Goal: Task Accomplishment & Management: Manage account settings

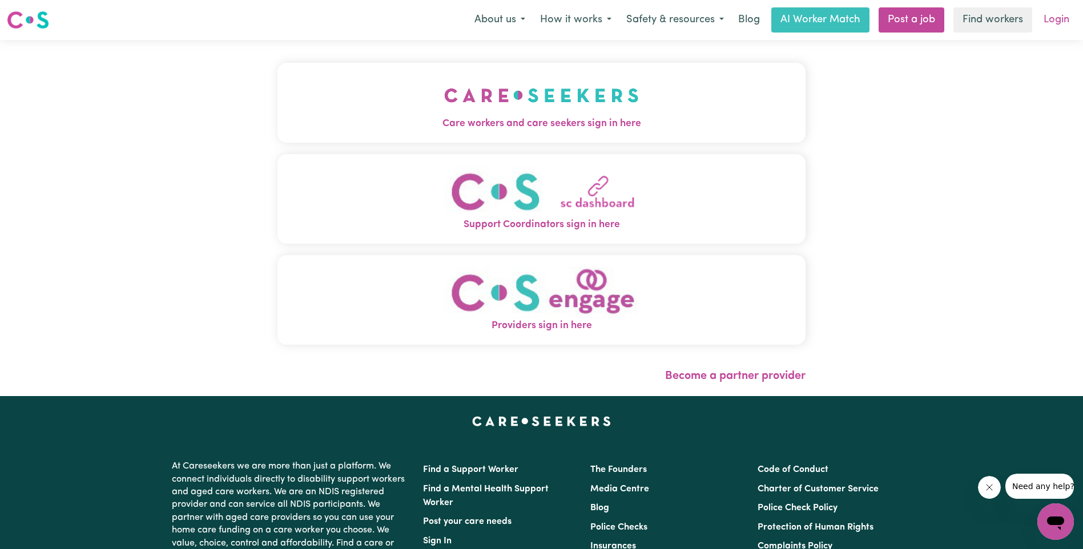
click at [1053, 18] on link "Login" at bounding box center [1056, 19] width 39 height 25
click at [1057, 16] on link "Login" at bounding box center [1056, 19] width 39 height 25
click at [579, 98] on img "Care workers and care seekers sign in here" at bounding box center [541, 95] width 195 height 42
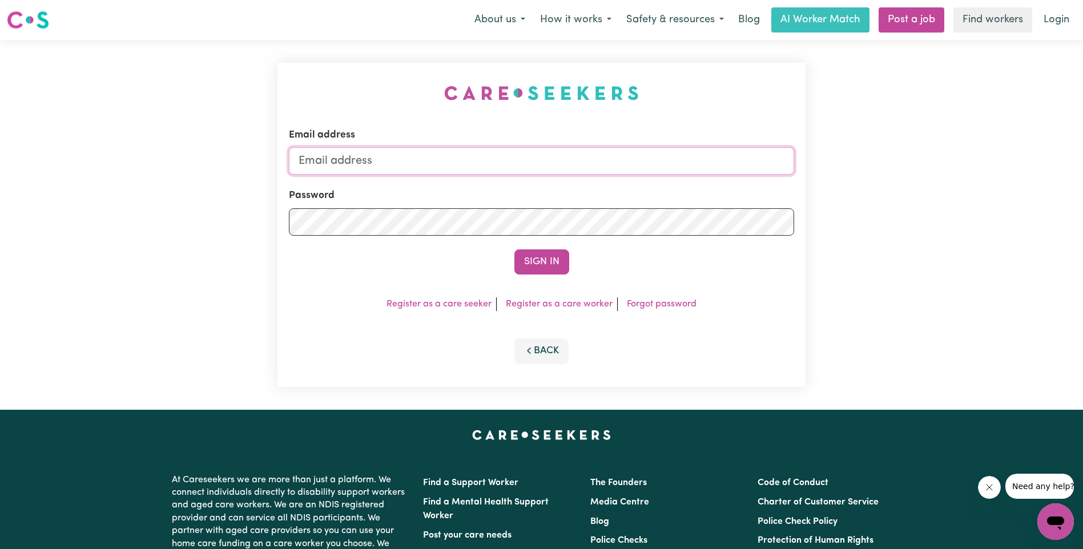
click at [391, 158] on input "Email address" at bounding box center [541, 160] width 505 height 27
type input "[EMAIL_ADDRESS][DOMAIN_NAME]"
click at [537, 258] on button "Sign In" at bounding box center [541, 261] width 55 height 25
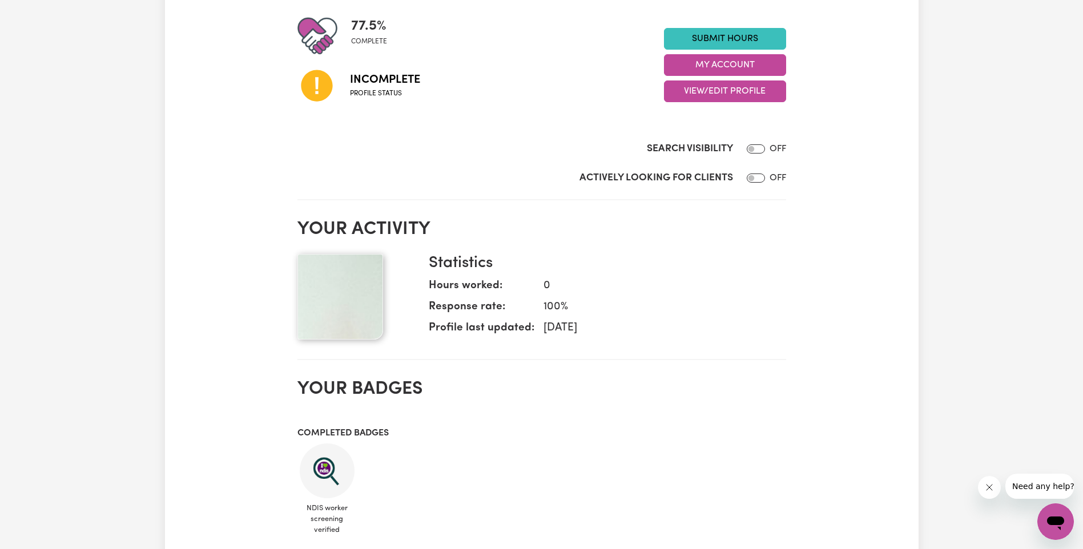
scroll to position [57, 0]
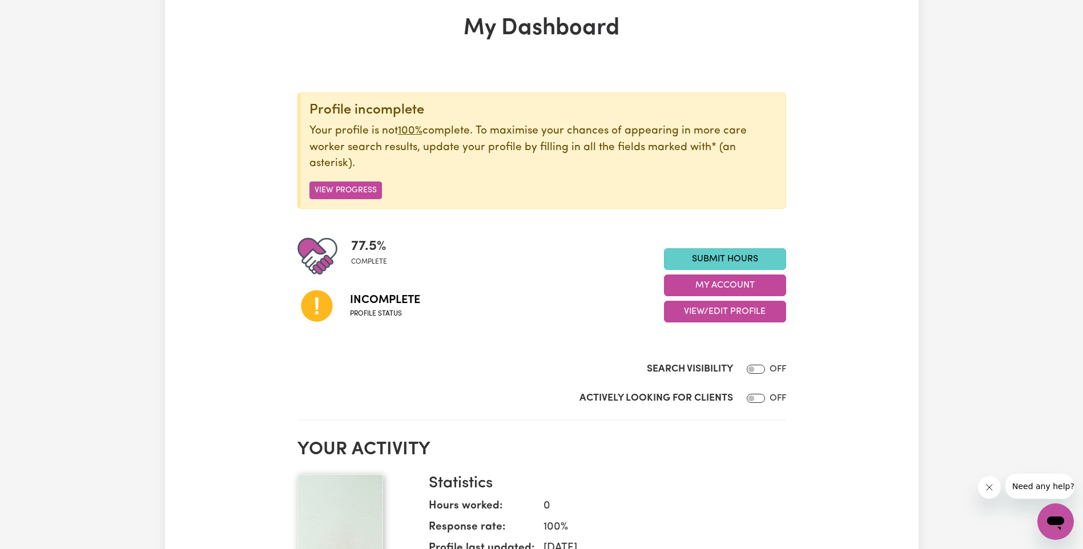
click at [728, 257] on link "Submit Hours" at bounding box center [725, 259] width 122 height 22
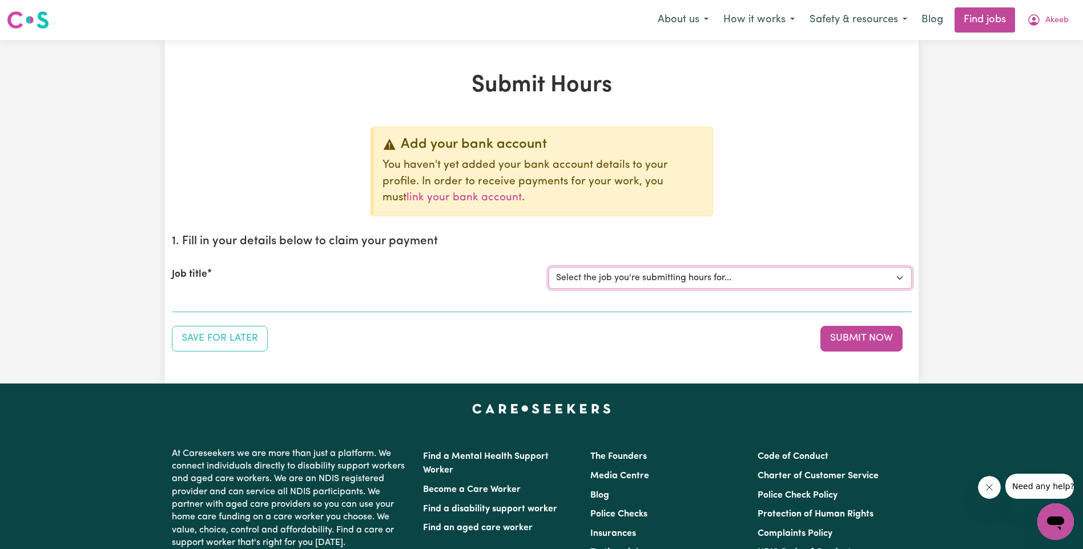
click at [897, 271] on select "Select the job you're submitting hours for..." at bounding box center [730, 278] width 363 height 22
click at [854, 279] on select "Select the job you're submitting hours for..." at bounding box center [730, 278] width 363 height 22
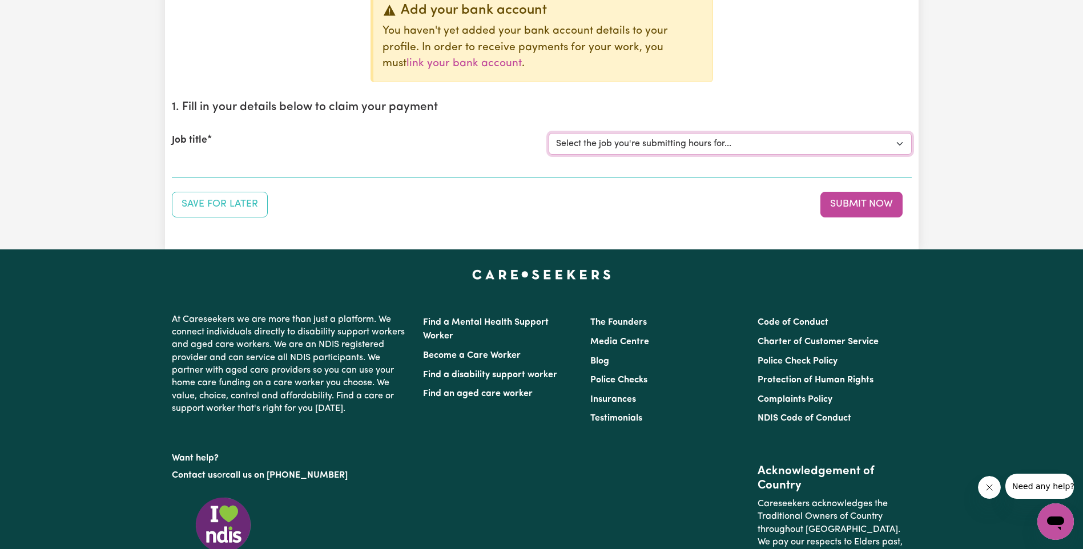
scroll to position [114, 0]
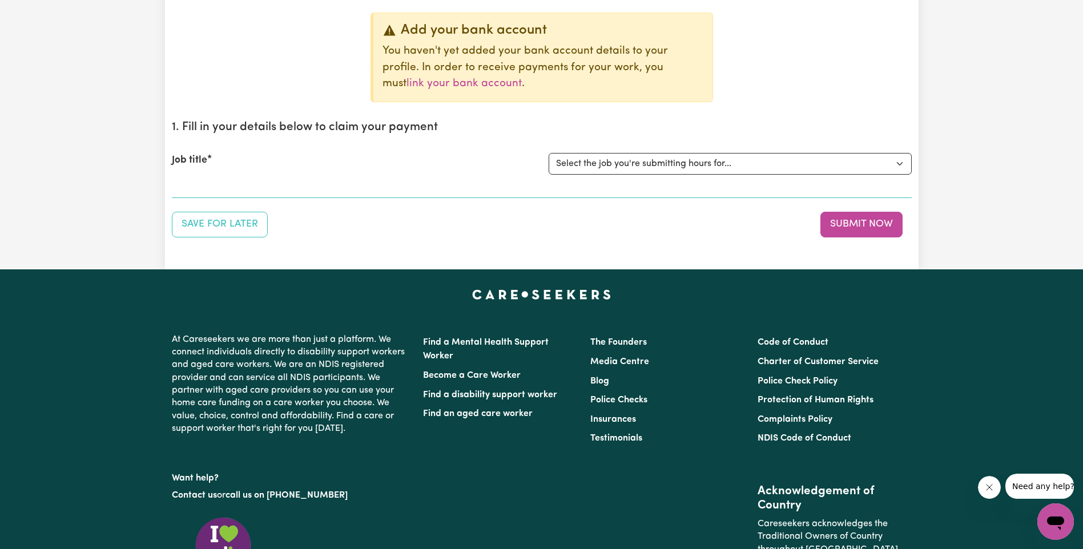
click at [224, 182] on div "Job title Select the job you're submitting hours for..." at bounding box center [542, 163] width 740 height 49
click at [219, 186] on div "Job title Select the job you're submitting hours for..." at bounding box center [542, 163] width 740 height 49
click at [183, 176] on div "Job title Select the job you're submitting hours for..." at bounding box center [542, 163] width 740 height 49
click at [396, 138] on section "1. Fill in your details below to claim your payment Job title Select the job yo…" at bounding box center [542, 154] width 740 height 87
click at [413, 184] on div "Job title Select the job you're submitting hours for..." at bounding box center [542, 163] width 740 height 49
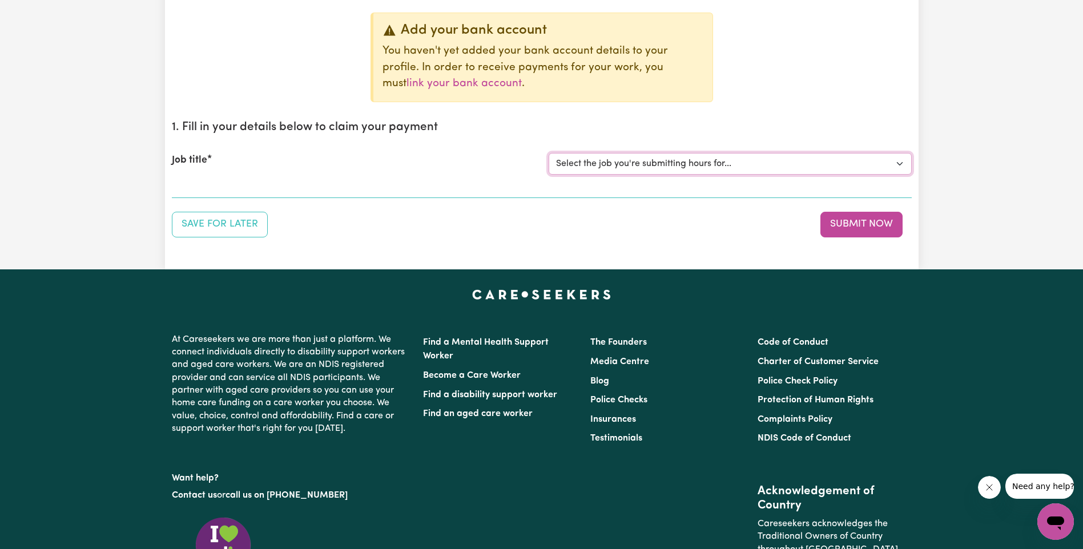
click at [900, 160] on select "Select the job you're submitting hours for..." at bounding box center [730, 164] width 363 height 22
click at [799, 166] on select "Select the job you're submitting hours for..." at bounding box center [730, 164] width 363 height 22
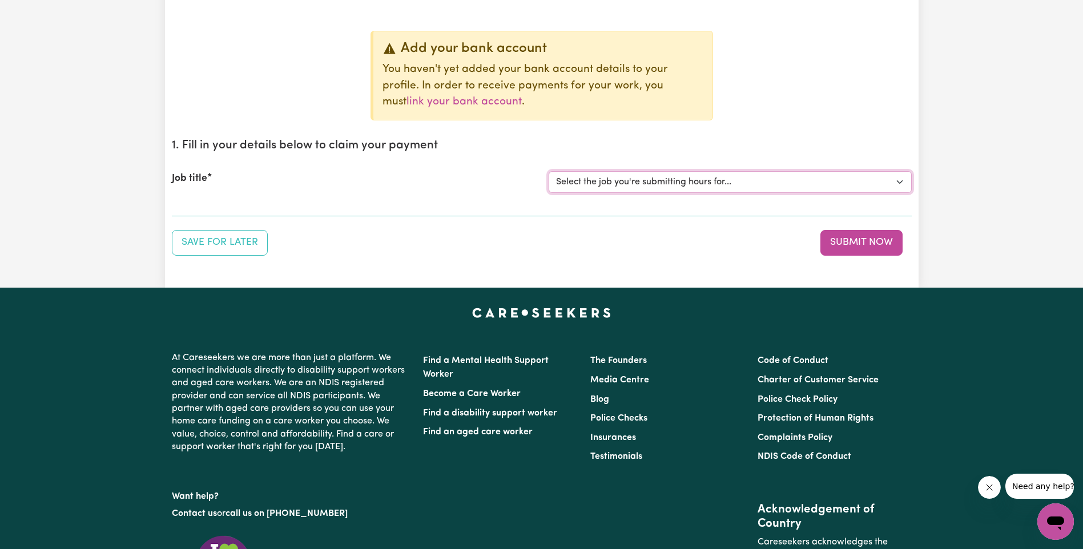
scroll to position [0, 0]
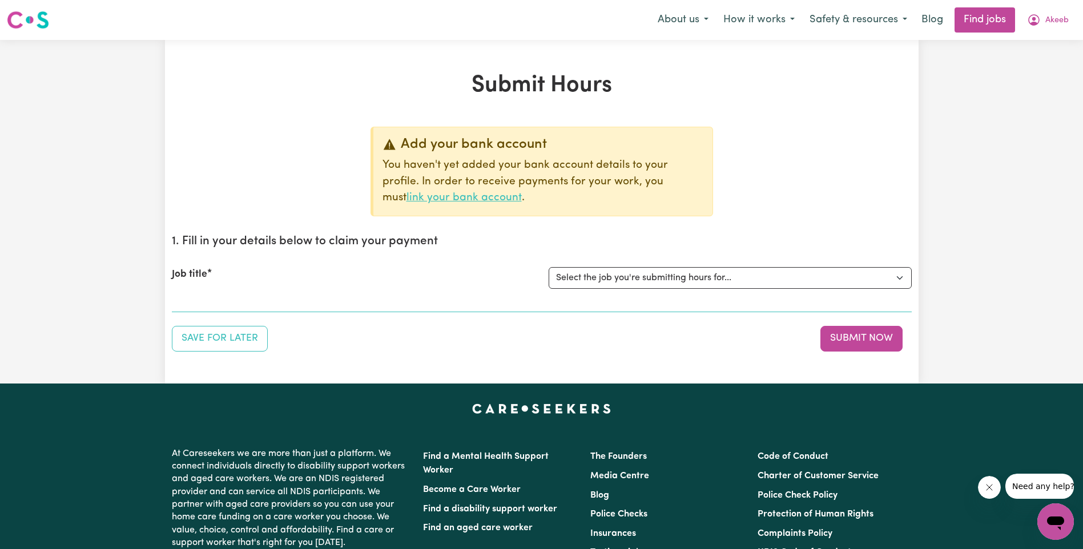
click at [522, 192] on link "link your bank account" at bounding box center [463, 197] width 115 height 11
select select "I am providing services through another platform"
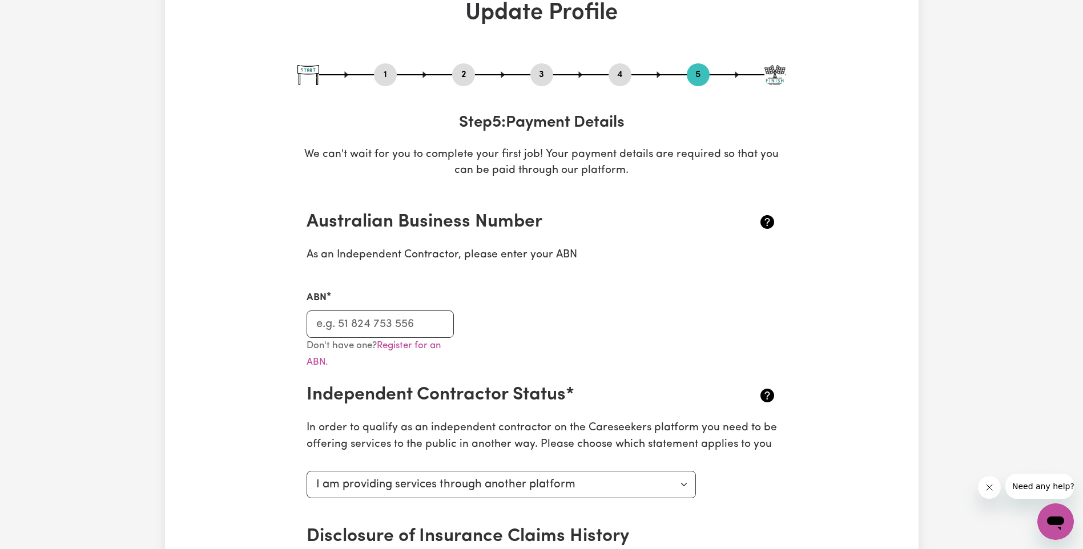
scroll to position [57, 0]
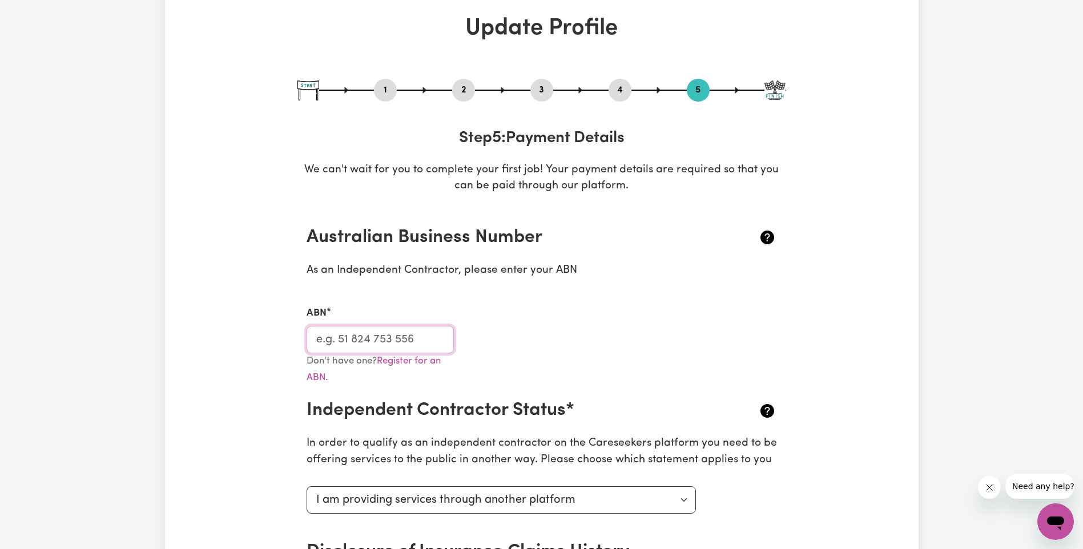
click at [385, 340] on input "ABN" at bounding box center [381, 339] width 148 height 27
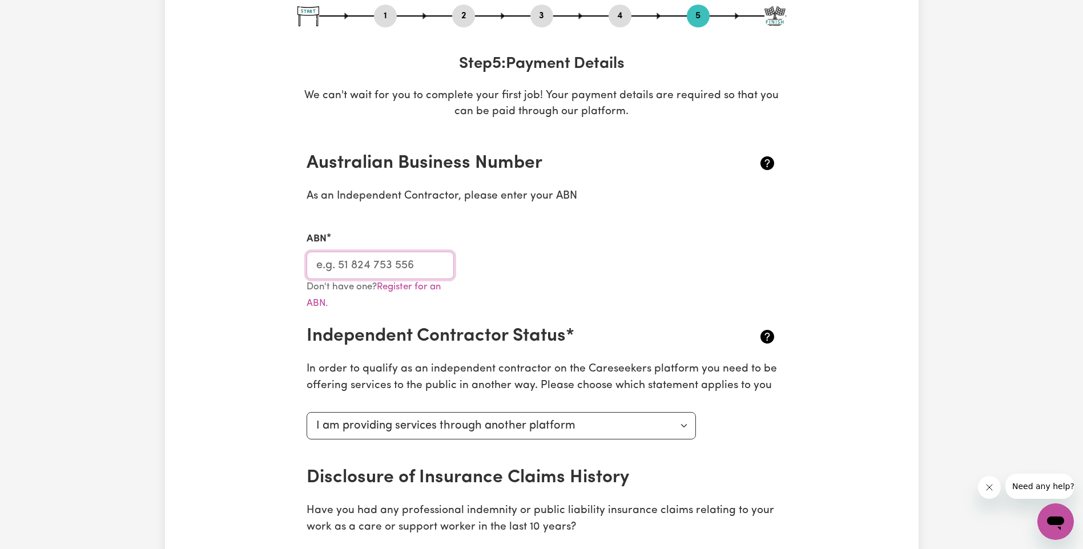
scroll to position [114, 0]
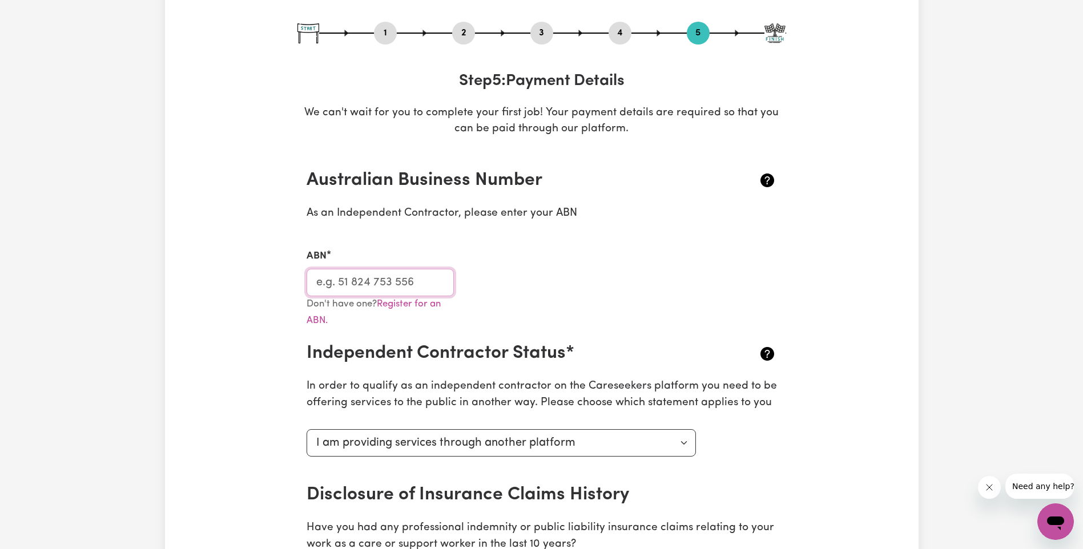
click at [361, 281] on input "ABN" at bounding box center [381, 282] width 148 height 27
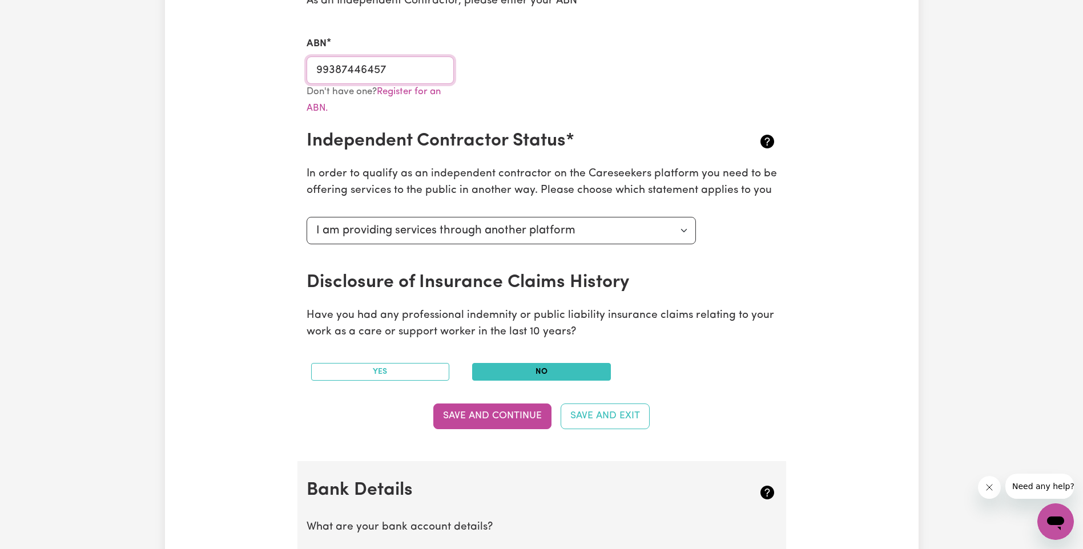
scroll to position [342, 0]
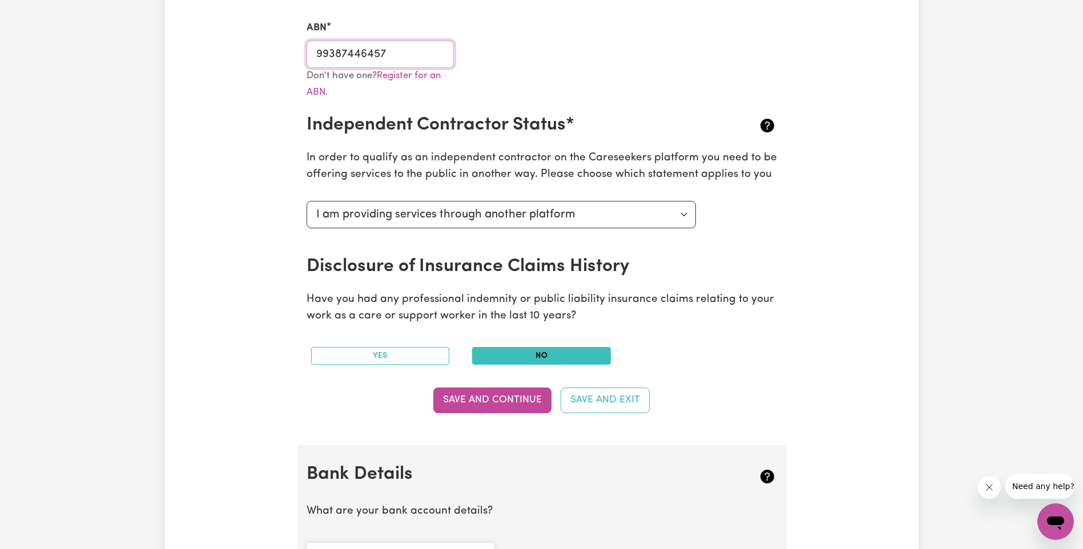
type input "99387446457"
click at [688, 216] on select "Select your independent contractor status... I am providing services through an…" at bounding box center [502, 214] width 390 height 27
click at [826, 253] on div "Update Profile 1 2 3 4 5 Step 5 : Payment Details We can't wait for you to comp…" at bounding box center [541, 311] width 753 height 1165
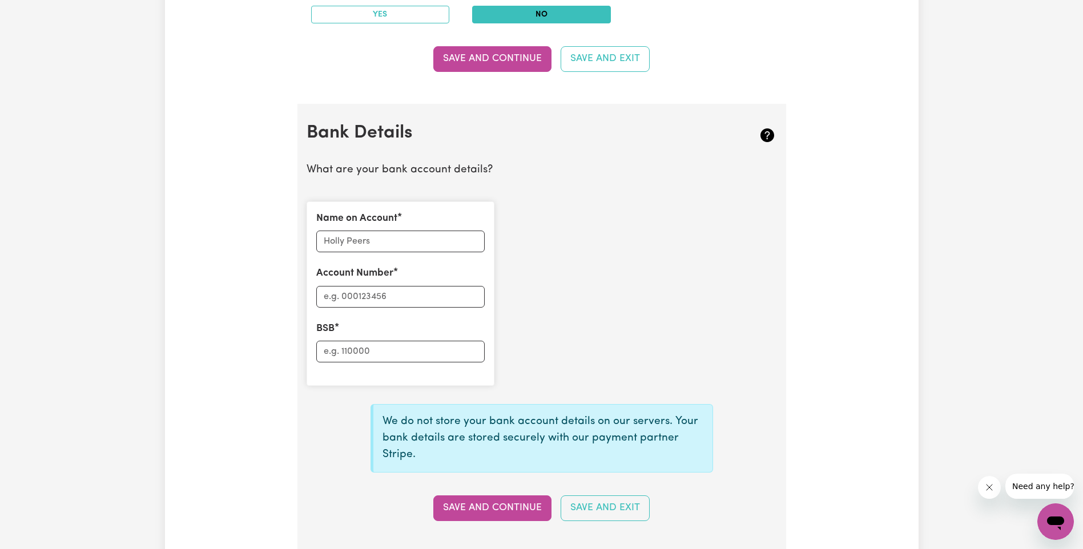
scroll to position [685, 0]
click at [383, 233] on input "Name on Account" at bounding box center [400, 240] width 168 height 22
type input "[PERSON_NAME]"
click at [389, 293] on input "Account Number" at bounding box center [400, 296] width 168 height 22
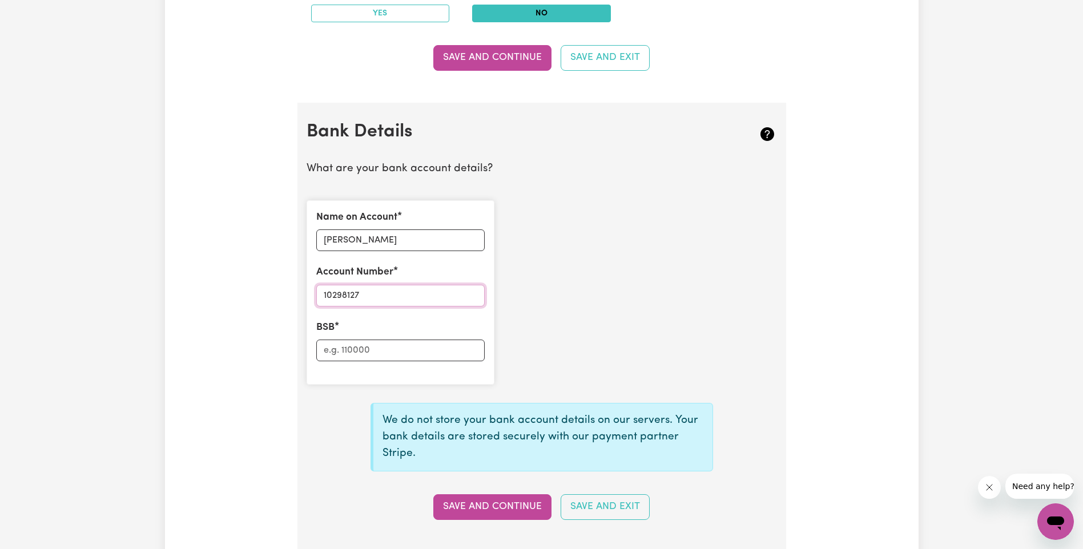
type input "10298127"
click at [337, 351] on input "BSB" at bounding box center [400, 351] width 168 height 22
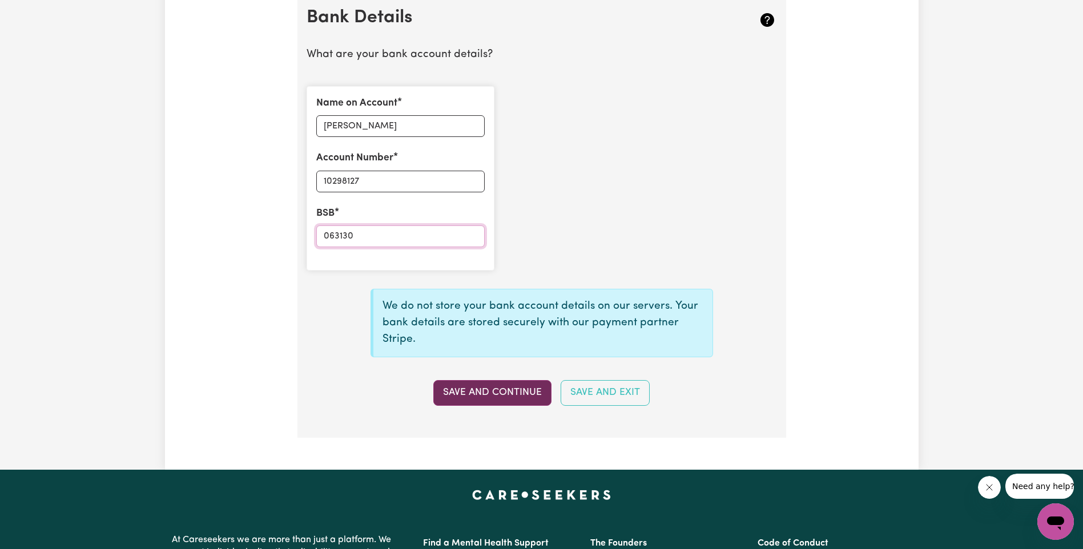
type input "063130"
click at [490, 389] on button "Save and Continue" at bounding box center [492, 392] width 118 height 25
type input "****8127"
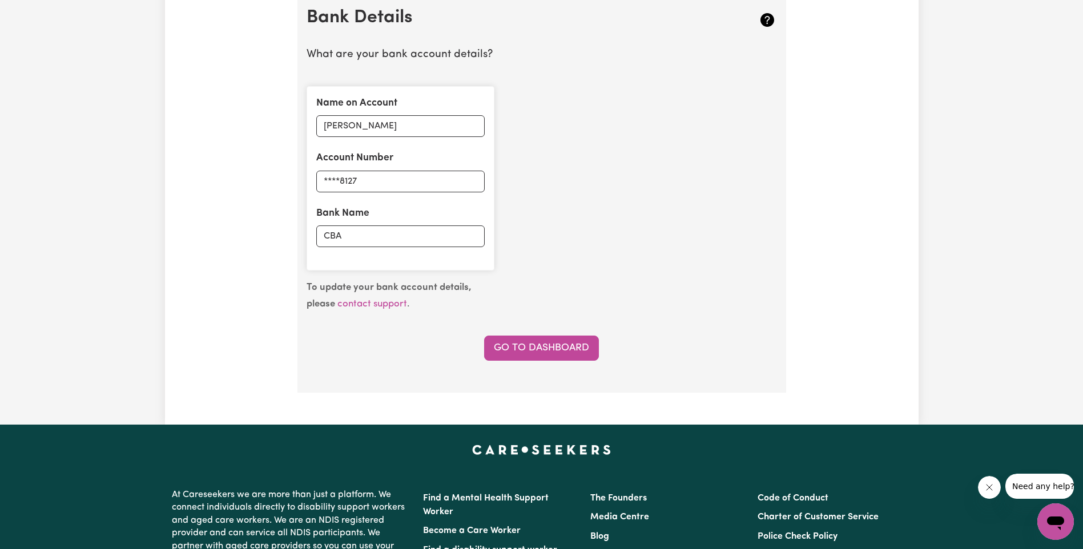
click at [989, 490] on icon "Close message from company" at bounding box center [989, 487] width 9 height 9
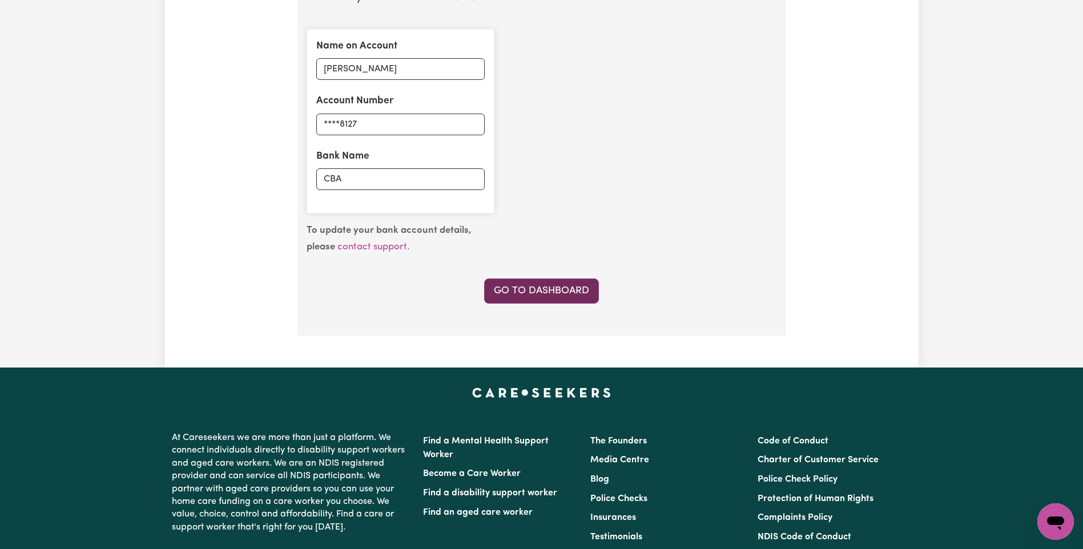
click at [551, 294] on link "Go to Dashboard" at bounding box center [541, 291] width 115 height 25
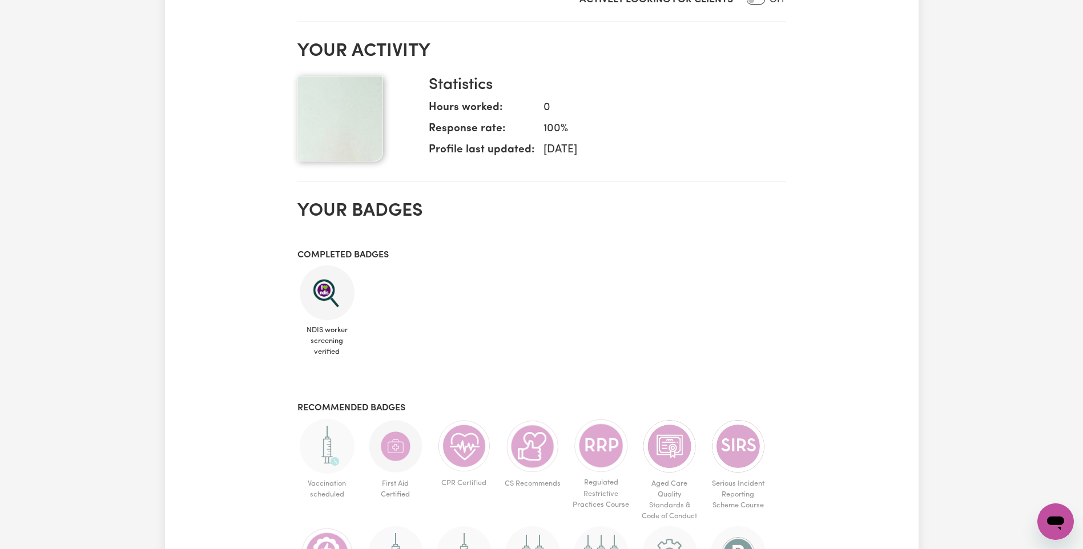
scroll to position [457, 0]
click at [355, 112] on img at bounding box center [340, 118] width 86 height 86
click at [323, 139] on img at bounding box center [340, 118] width 86 height 86
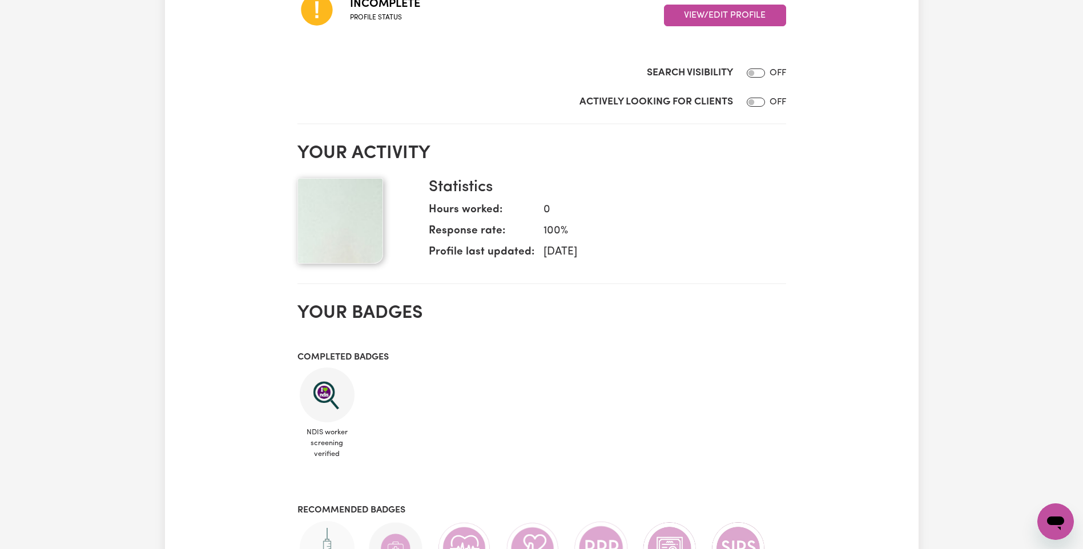
scroll to position [285, 0]
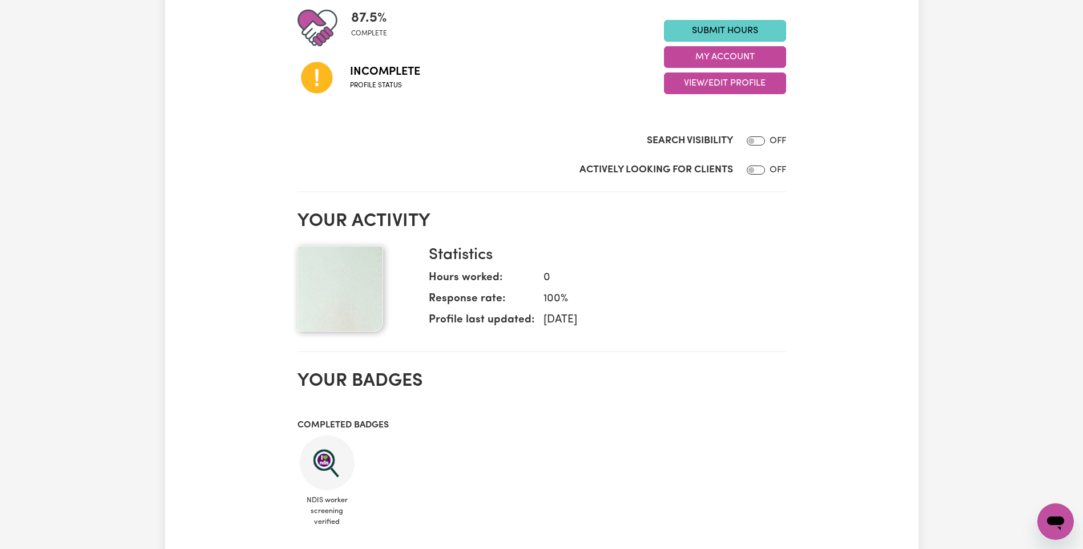
click at [731, 31] on link "Submit Hours" at bounding box center [725, 31] width 122 height 22
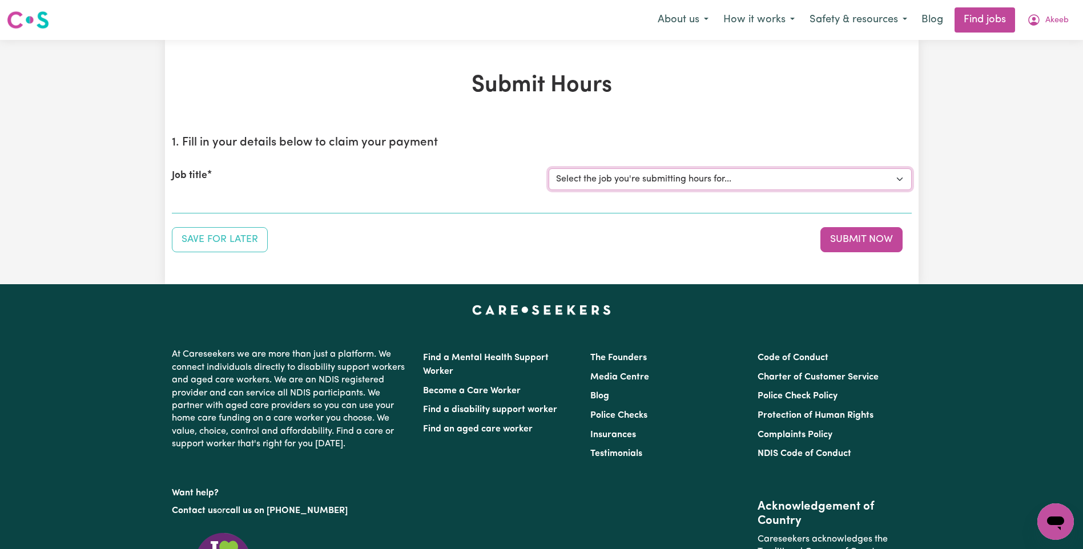
click at [742, 177] on select "Select the job you're submitting hours for..." at bounding box center [730, 179] width 363 height 22
click at [251, 204] on section "1. Fill in your details below to claim your payment Job title Select the job yo…" at bounding box center [542, 170] width 740 height 87
click at [197, 204] on section "1. Fill in your details below to claim your payment Job title Select the job yo…" at bounding box center [542, 170] width 740 height 87
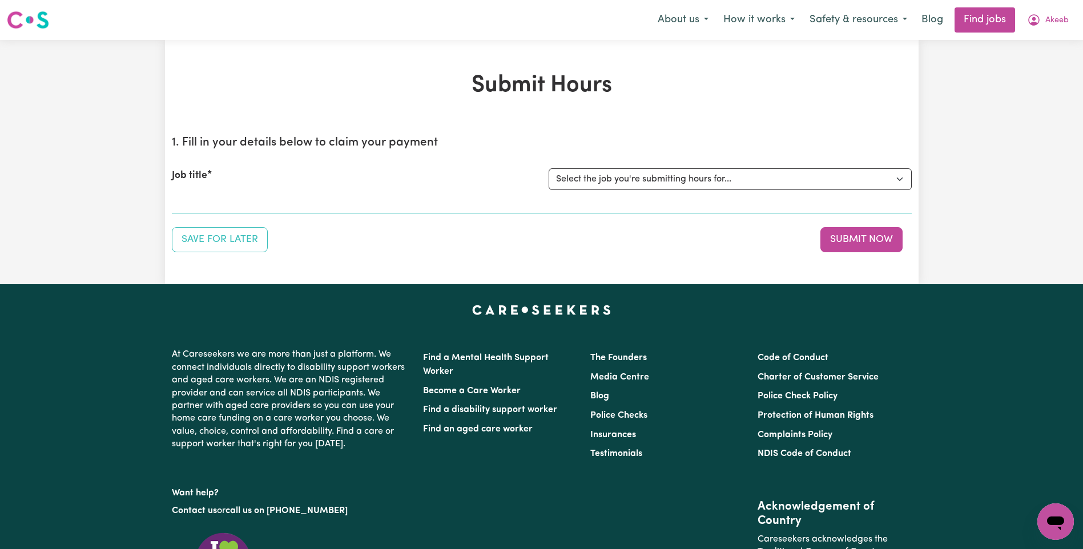
click at [252, 204] on section "1. Fill in your details below to claim your payment Job title Select the job yo…" at bounding box center [542, 170] width 740 height 87
click at [575, 197] on div "Job title Select the job you're submitting hours for..." at bounding box center [542, 179] width 740 height 49
click at [313, 187] on div "Job title" at bounding box center [353, 179] width 377 height 22
click at [758, 101] on div "Submit Hours 1. Fill in your details below to claim your payment Job title Sele…" at bounding box center [541, 162] width 753 height 180
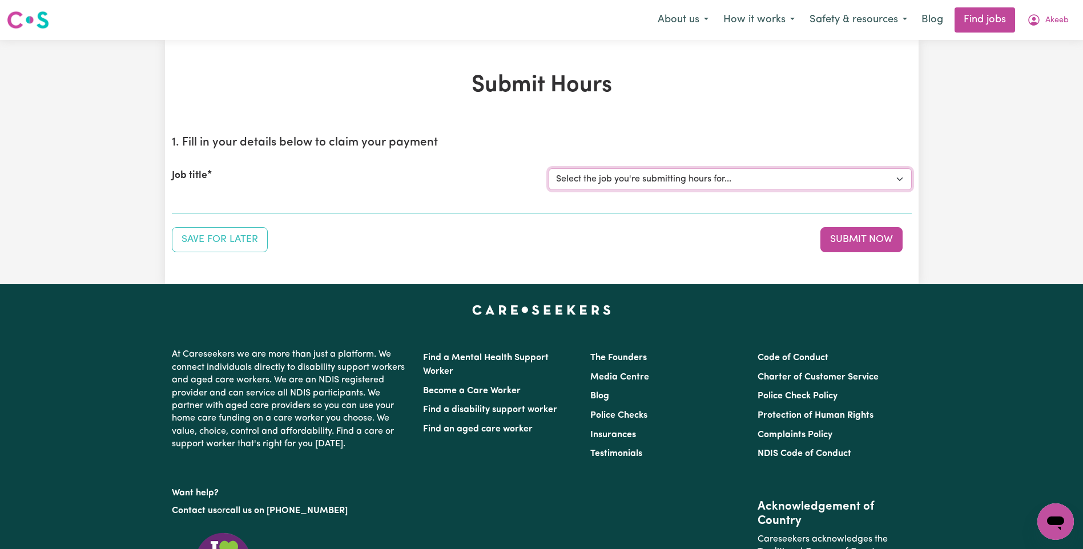
click at [884, 182] on select "Select the job you're submitting hours for..." at bounding box center [730, 179] width 363 height 22
click at [687, 174] on select "Select the job you're submitting hours for..." at bounding box center [730, 179] width 363 height 22
click at [738, 179] on select "Select the job you're submitting hours for..." at bounding box center [730, 179] width 363 height 22
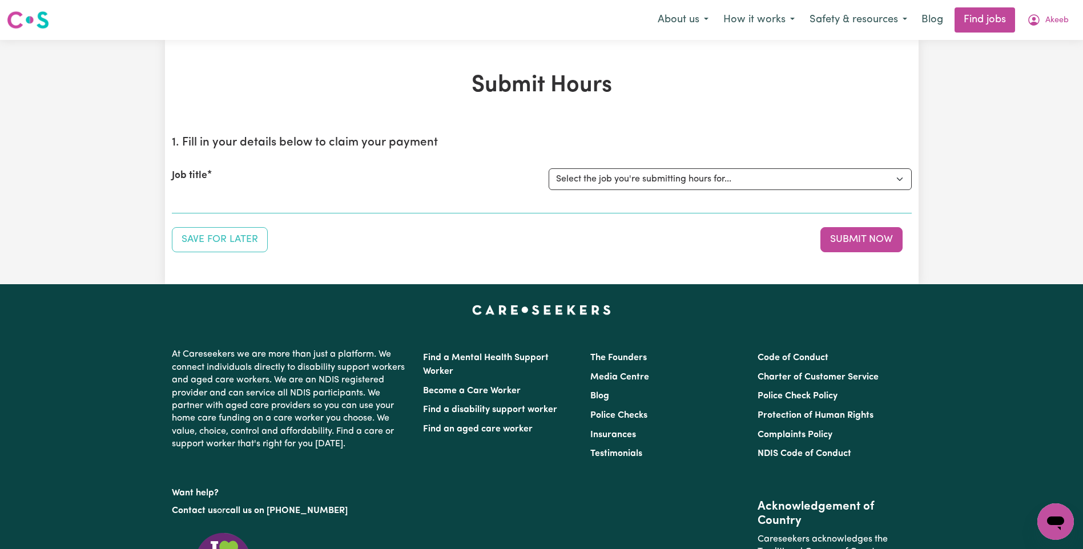
click at [253, 191] on div "Job title Select the job you're submitting hours for..." at bounding box center [542, 179] width 740 height 49
click at [241, 194] on div "Job title Select the job you're submitting hours for..." at bounding box center [542, 179] width 740 height 49
click at [239, 196] on div "Job title Select the job you're submitting hours for..." at bounding box center [542, 179] width 740 height 49
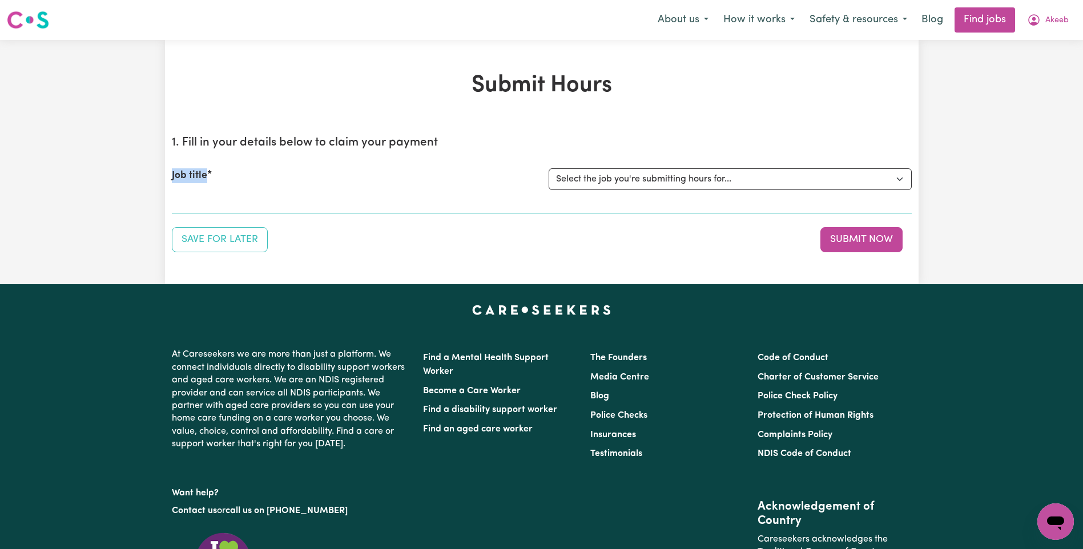
click at [337, 180] on div "Job title" at bounding box center [353, 179] width 377 height 22
click at [216, 181] on div "Job title" at bounding box center [353, 179] width 377 height 22
click at [177, 212] on section "1. Fill in your details below to claim your payment Job title Select the job yo…" at bounding box center [542, 170] width 740 height 87
click at [1057, 16] on span "Akeeb" at bounding box center [1056, 20] width 23 height 13
click at [1022, 41] on link "My Account" at bounding box center [1030, 45] width 90 height 22
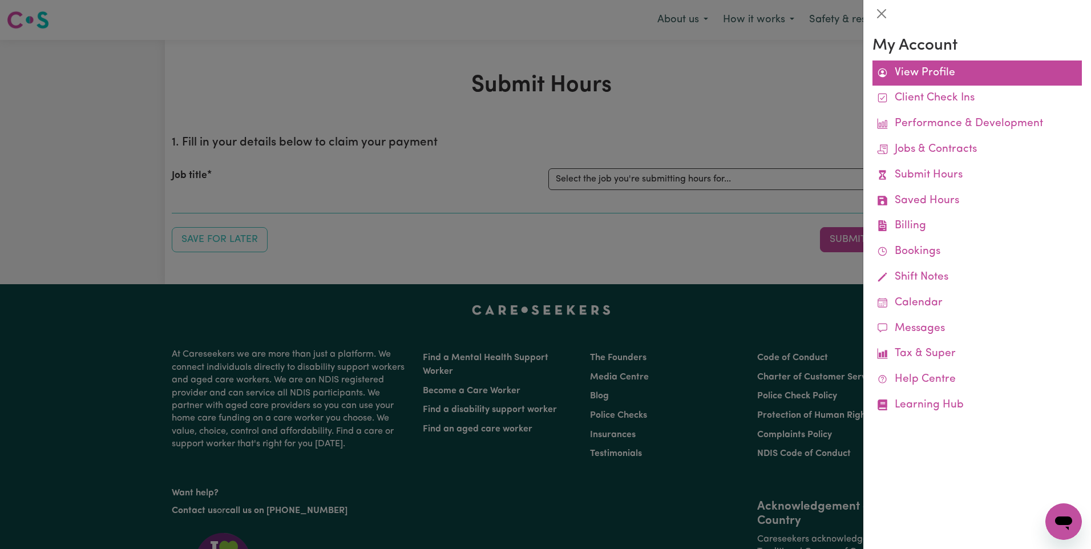
click at [921, 72] on link "View Profile" at bounding box center [977, 74] width 209 height 26
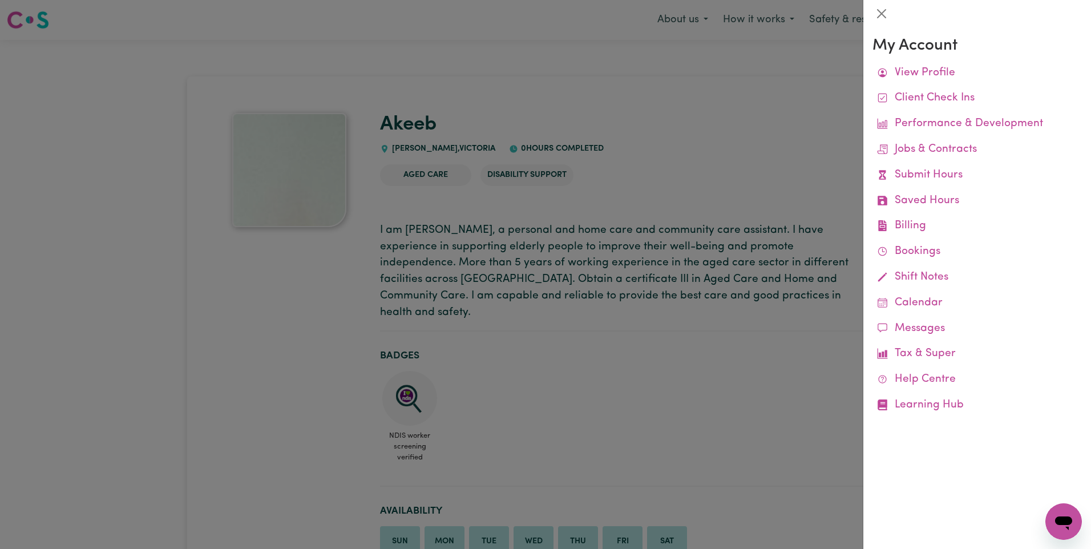
click at [718, 342] on div at bounding box center [545, 274] width 1091 height 549
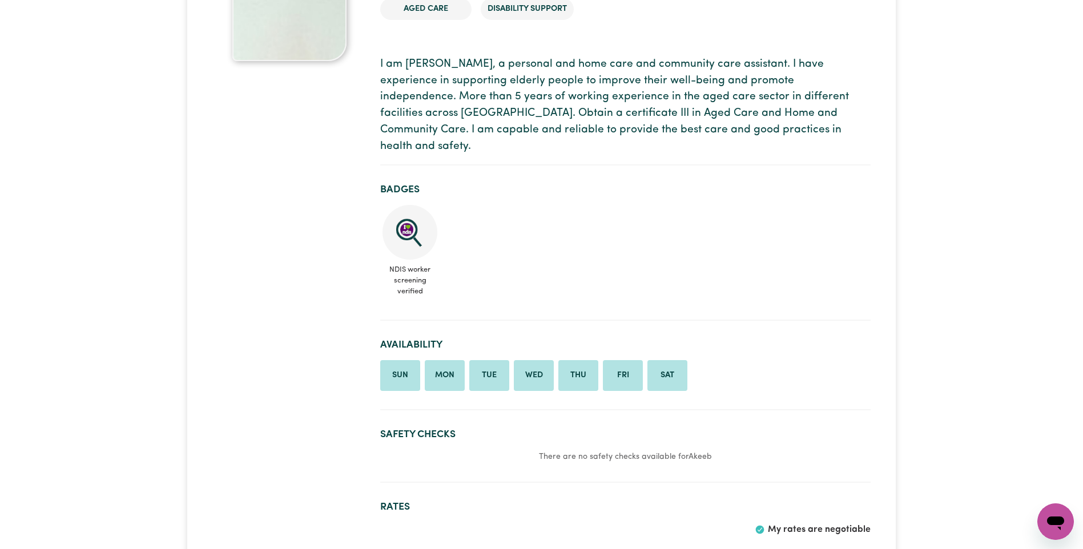
scroll to position [57, 0]
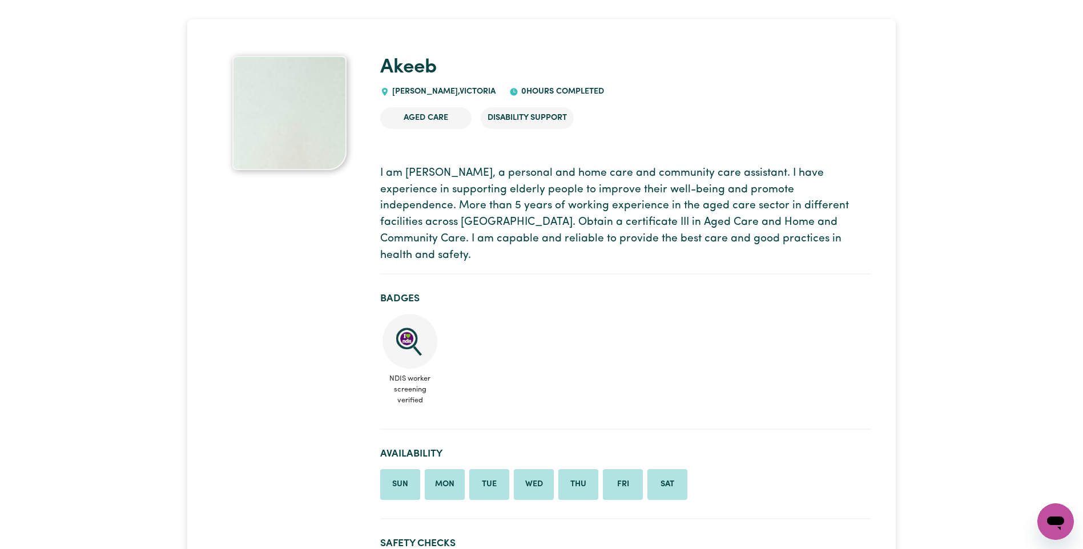
click at [313, 136] on img at bounding box center [289, 113] width 114 height 114
click at [283, 122] on img at bounding box center [289, 113] width 114 height 114
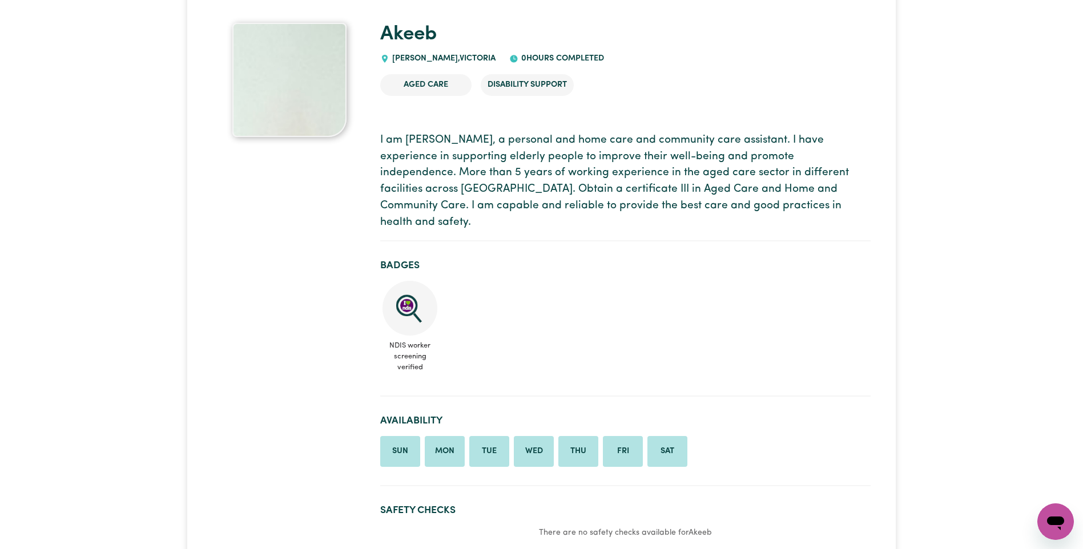
scroll to position [0, 0]
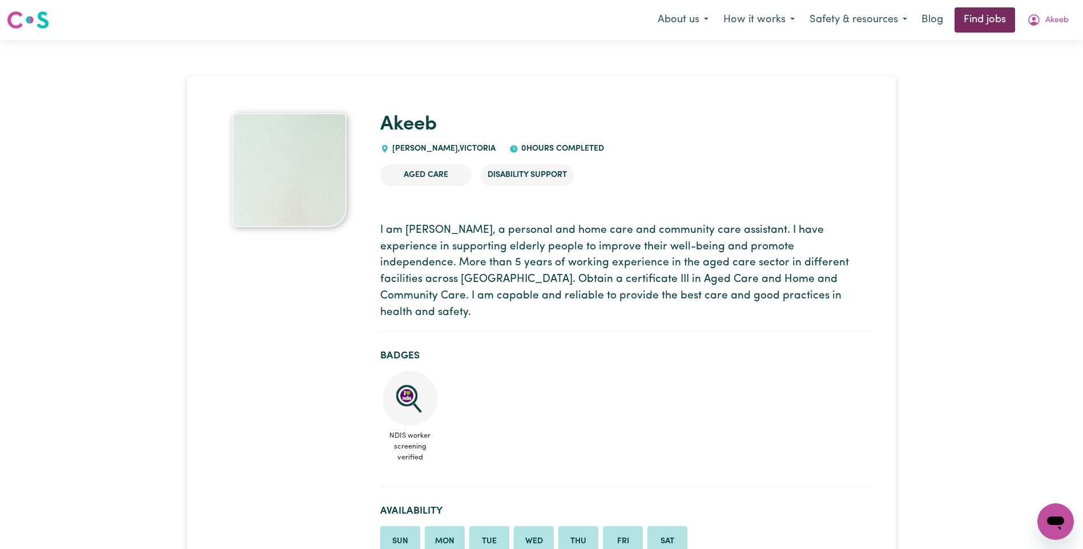
click at [993, 19] on link "Find jobs" at bounding box center [984, 19] width 61 height 25
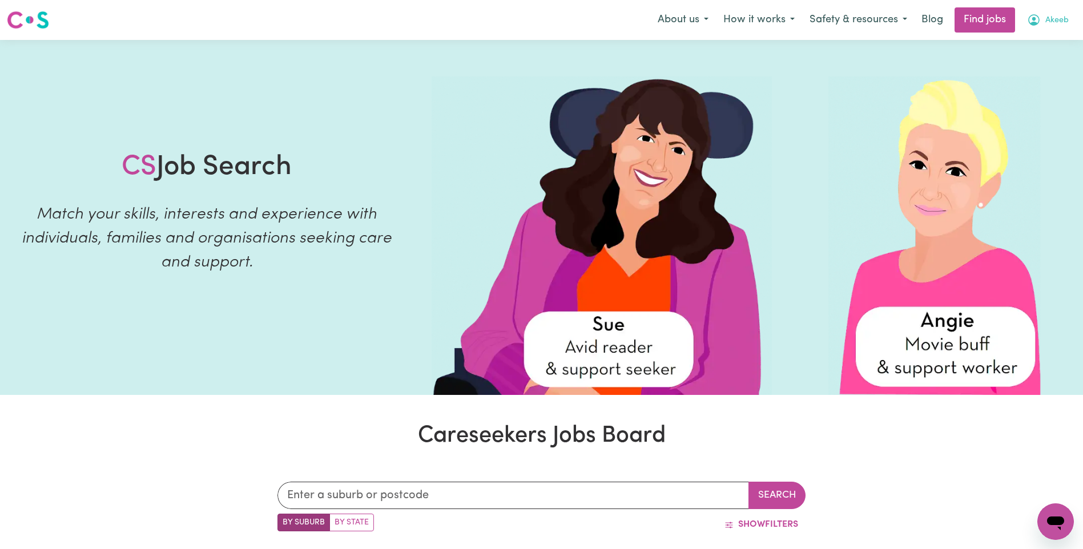
click at [1054, 19] on span "Akeeb" at bounding box center [1056, 20] width 23 height 13
click at [1013, 63] on link "My Dashboard" at bounding box center [1030, 66] width 90 height 22
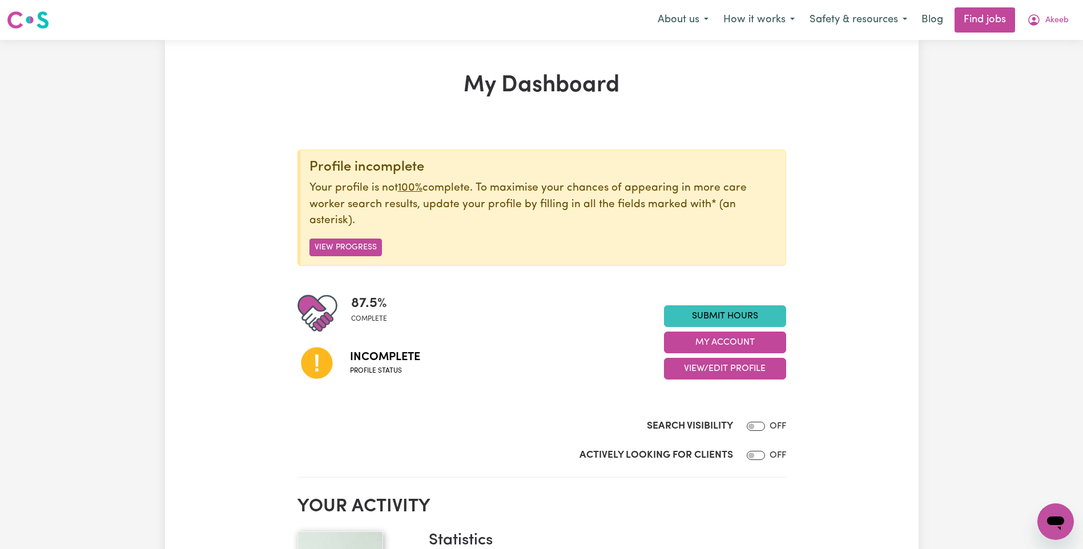
click at [362, 309] on span "87.5 %" at bounding box center [369, 303] width 36 height 21
click at [357, 246] on button "View Progress" at bounding box center [345, 248] width 72 height 18
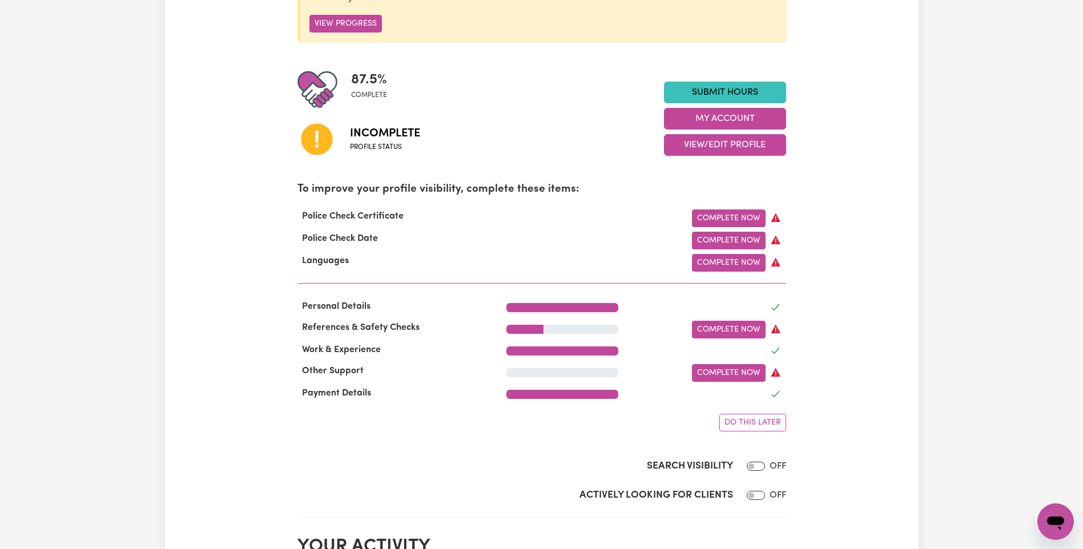
scroll to position [228, 0]
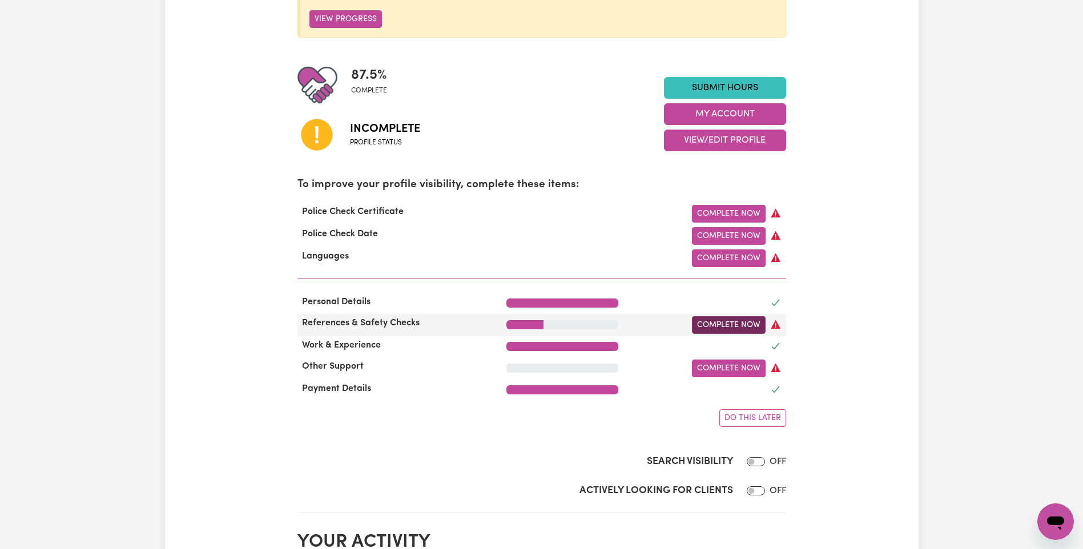
click at [731, 326] on link "Complete Now" at bounding box center [729, 325] width 74 height 18
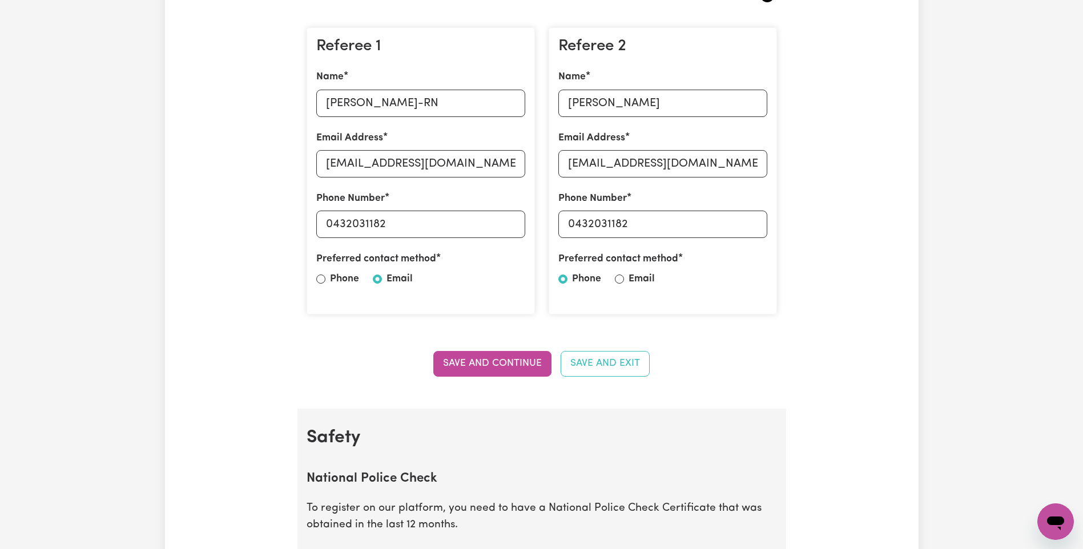
scroll to position [285, 0]
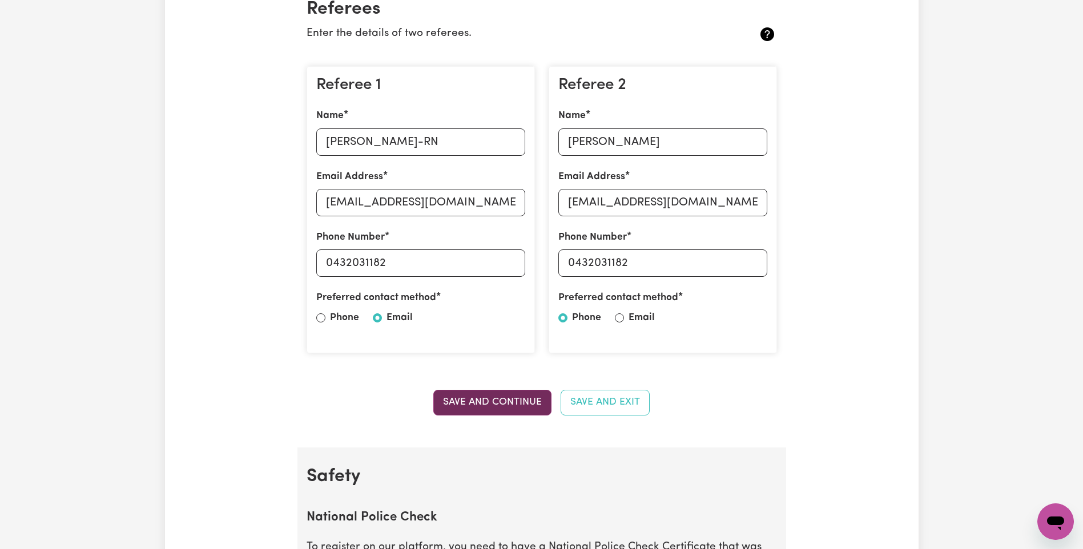
click at [478, 401] on button "Save and Continue" at bounding box center [492, 402] width 118 height 25
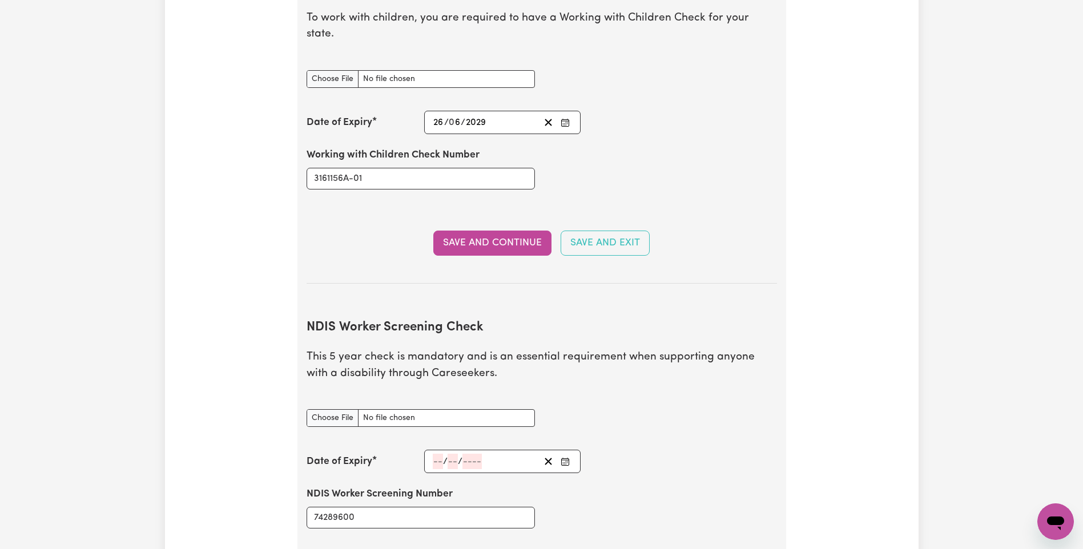
scroll to position [1190, 0]
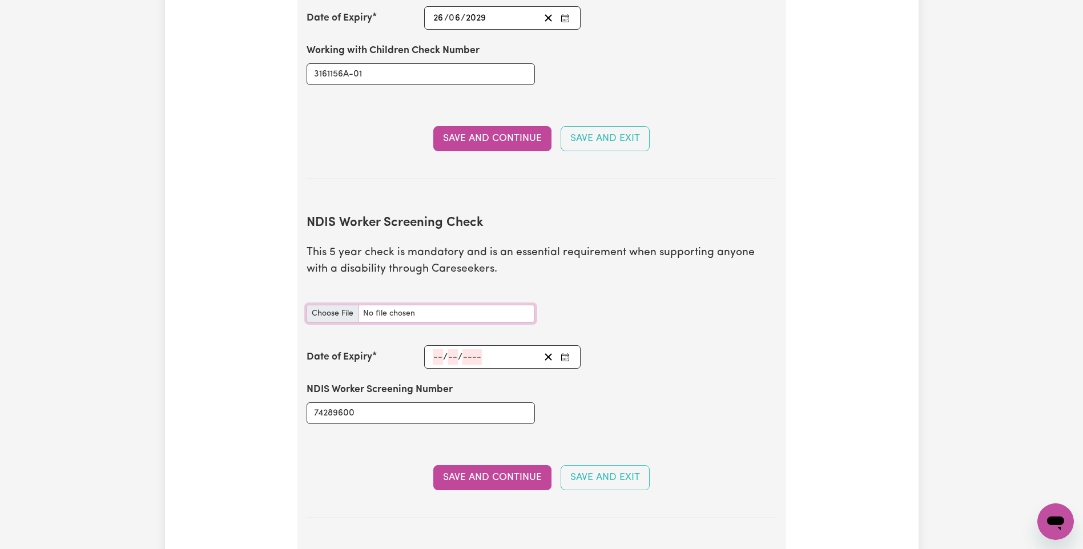
click at [418, 305] on input "NDIS Worker Screening Check document" at bounding box center [421, 314] width 228 height 18
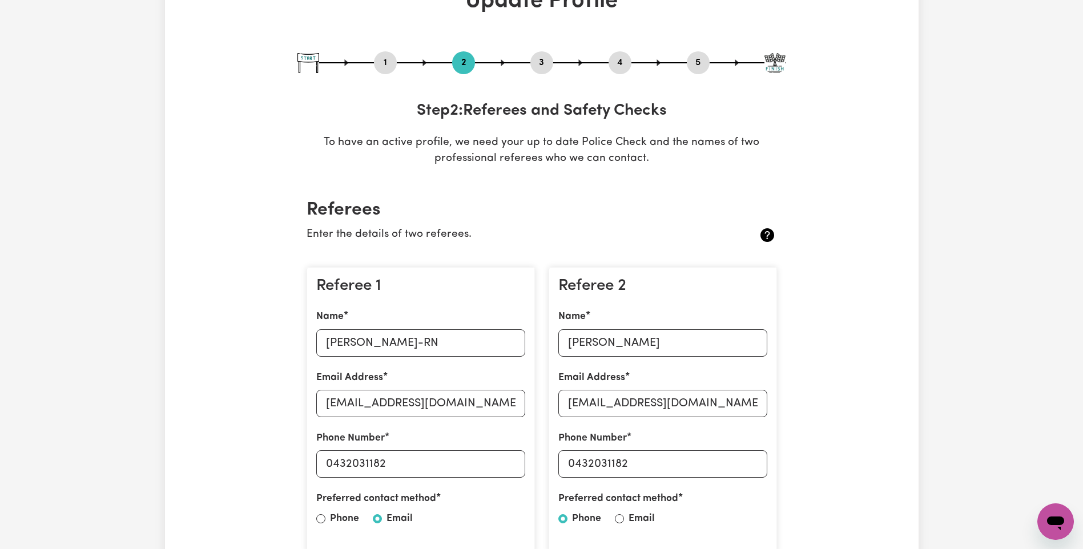
scroll to position [0, 0]
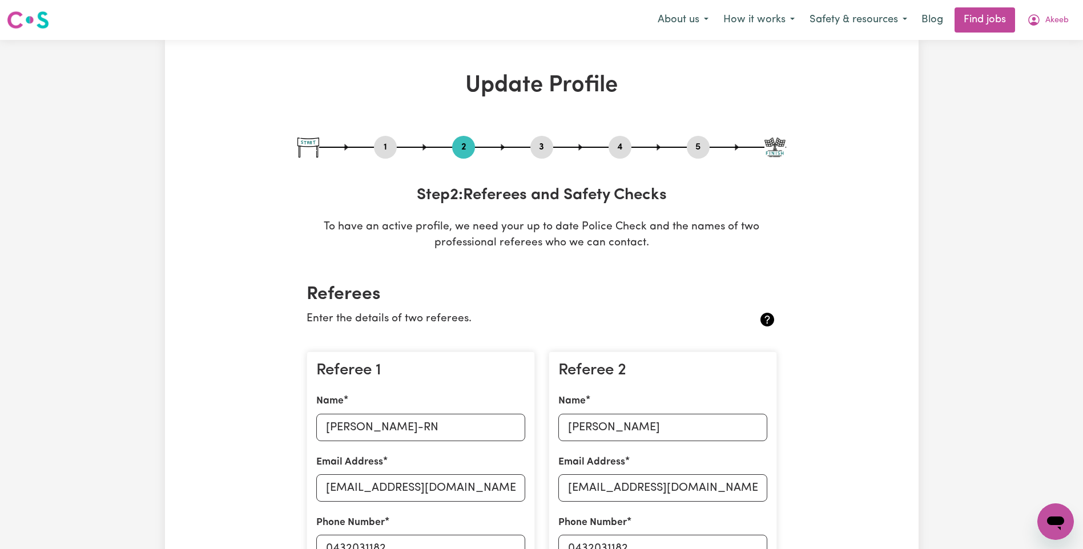
click at [545, 147] on button "3" at bounding box center [541, 147] width 23 height 15
select select "2012"
select select "2020"
select select "Certificate III (Individual Support)"
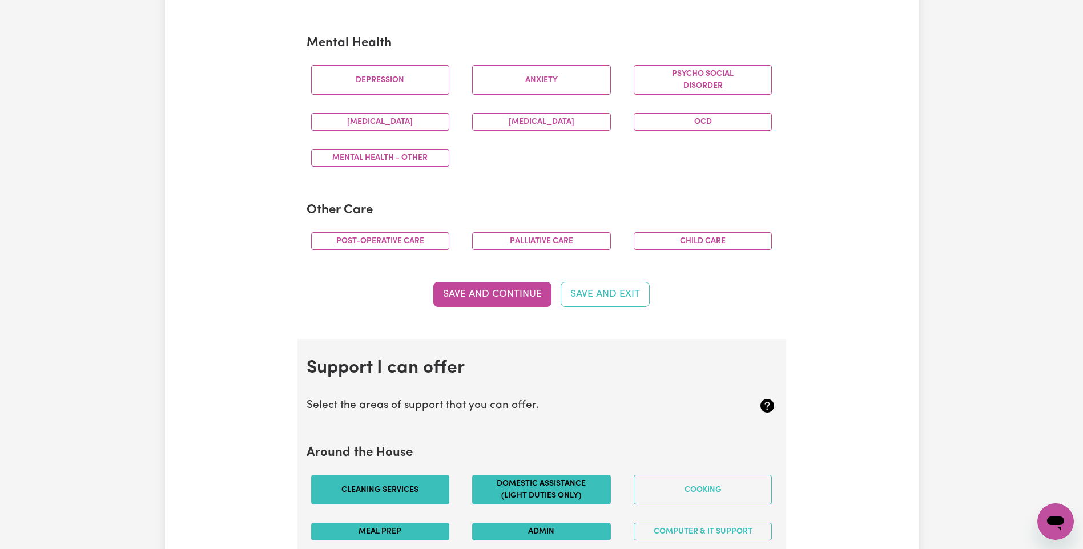
scroll to position [685, 0]
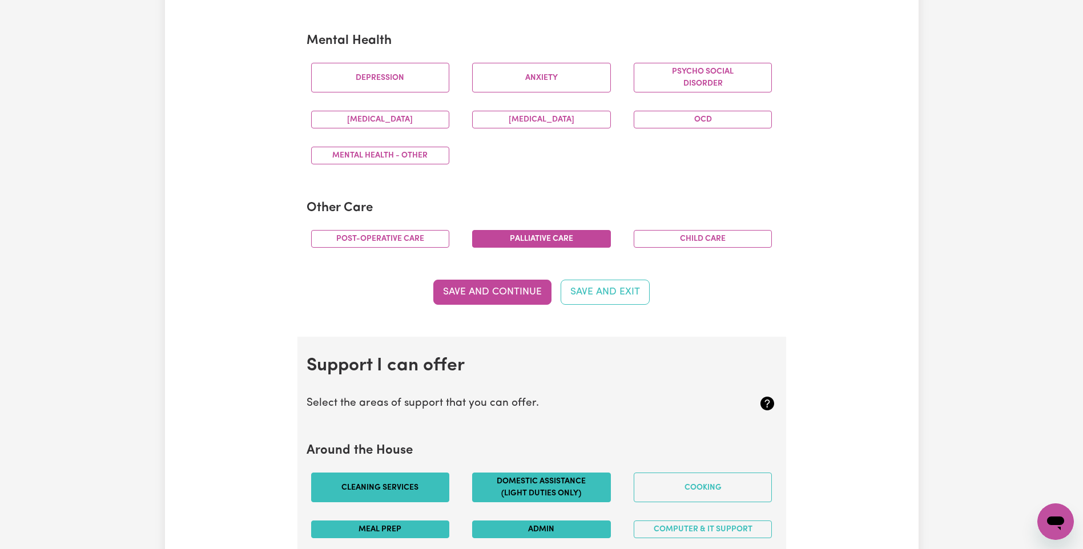
click at [581, 235] on button "Palliative care" at bounding box center [541, 239] width 139 height 18
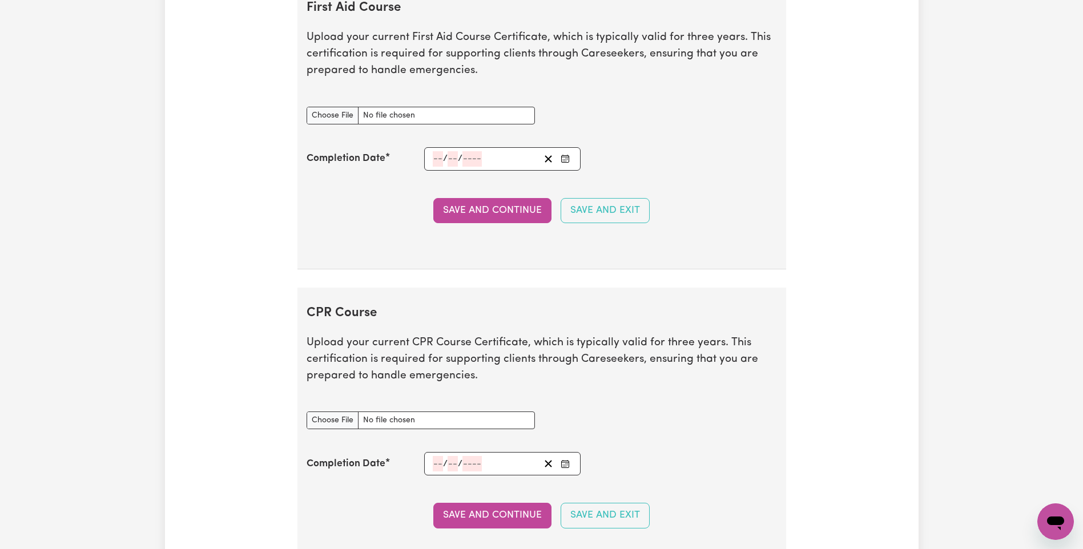
scroll to position [2055, 0]
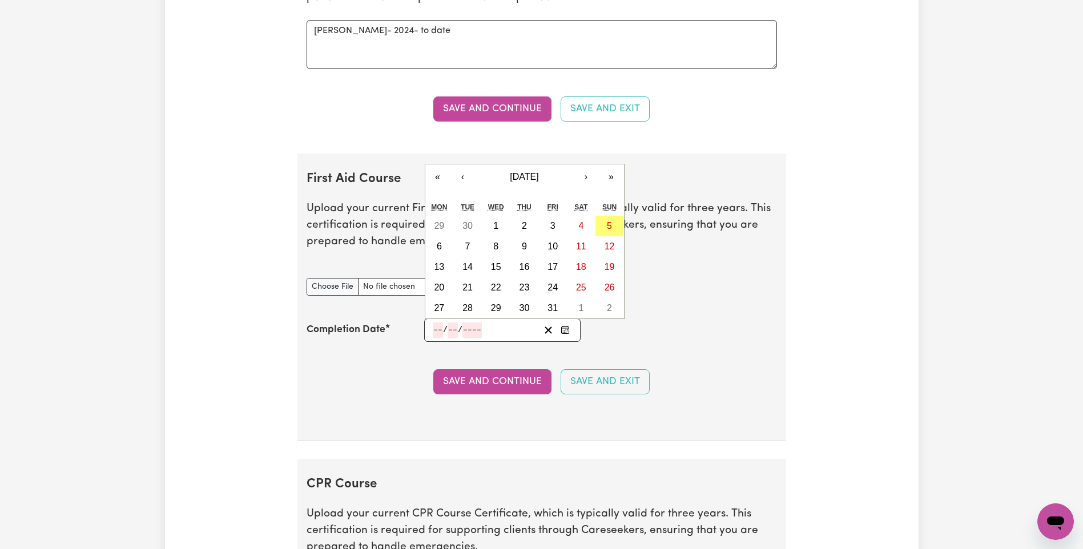
click at [441, 332] on input "number" at bounding box center [438, 330] width 10 height 15
click at [578, 219] on button "4" at bounding box center [581, 226] width 29 height 21
type input "[DATE]"
type input "4"
type input "10"
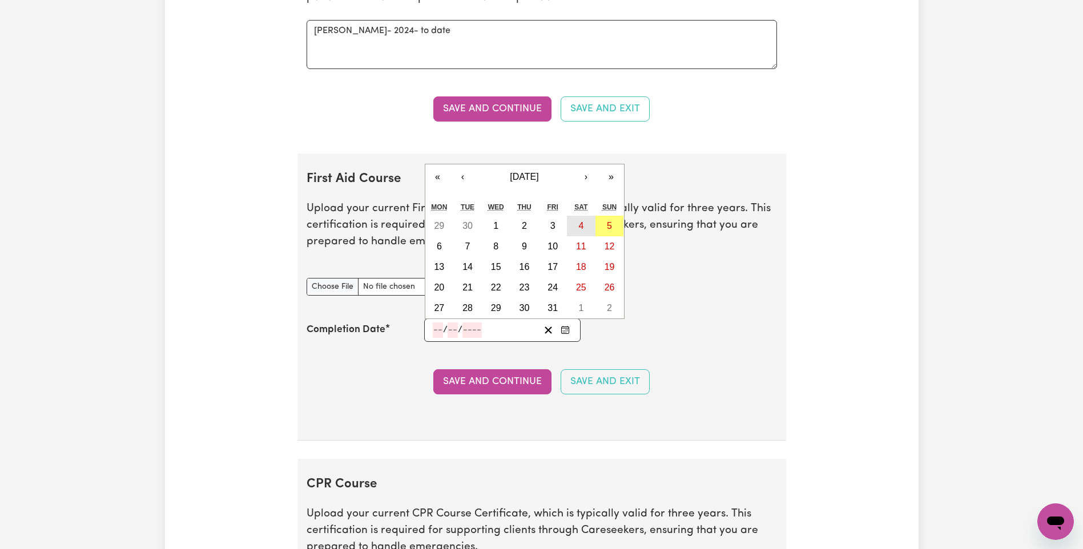
type input "2025"
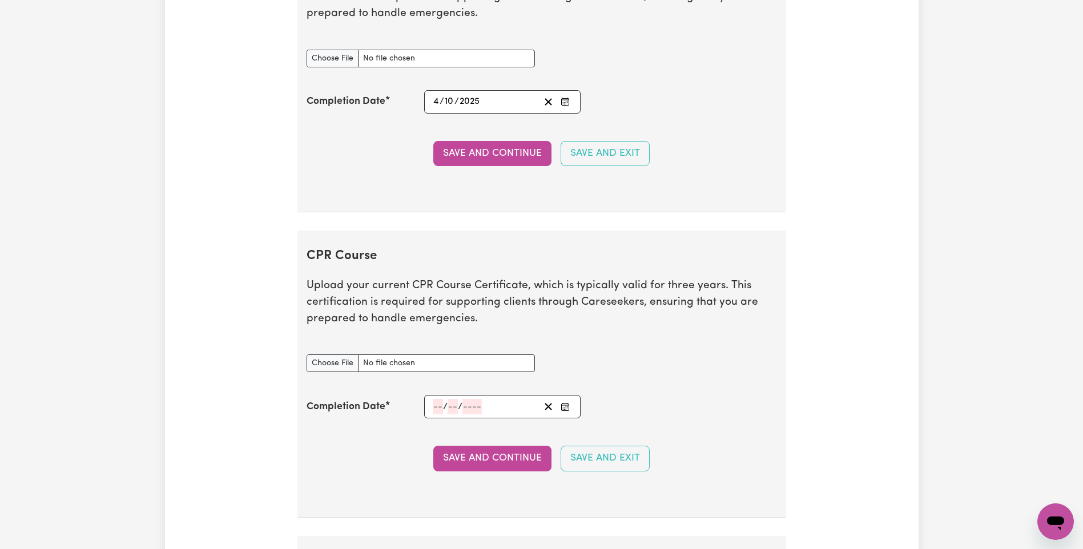
scroll to position [2340, 0]
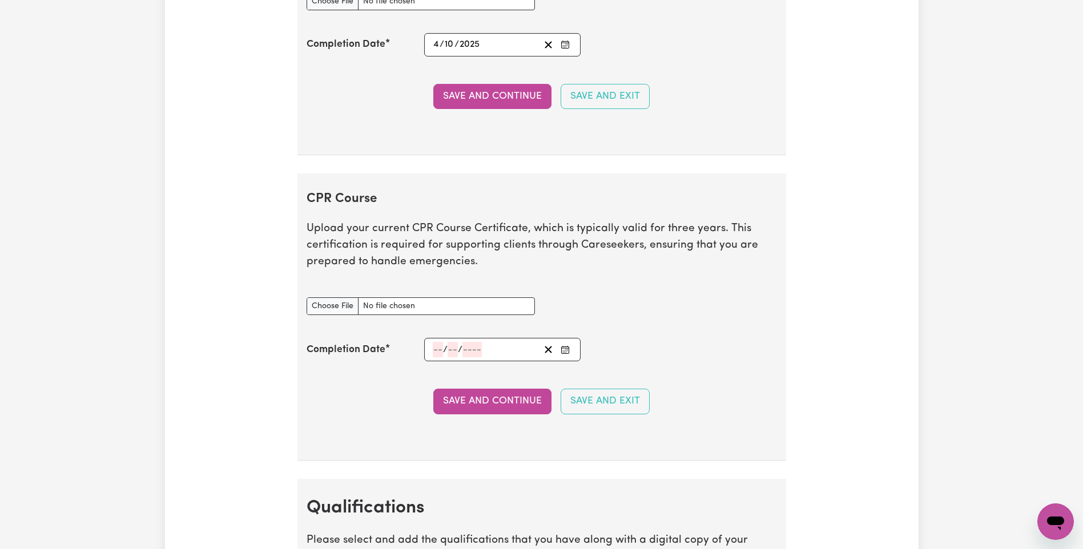
click at [436, 350] on input "number" at bounding box center [438, 349] width 10 height 15
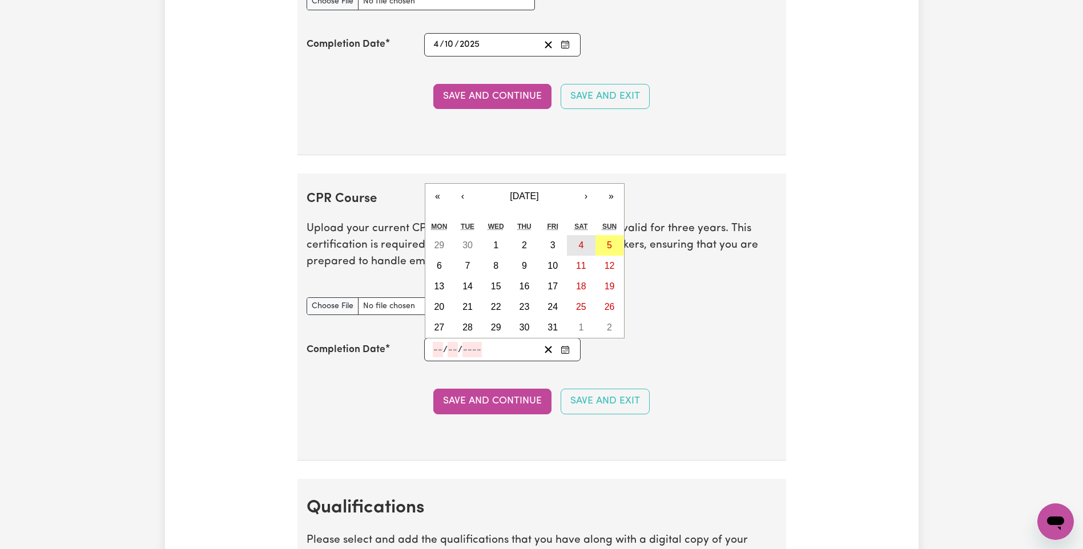
click at [581, 241] on abbr "4" at bounding box center [580, 245] width 5 height 10
type input "[DATE]"
type input "4"
type input "10"
type input "2025"
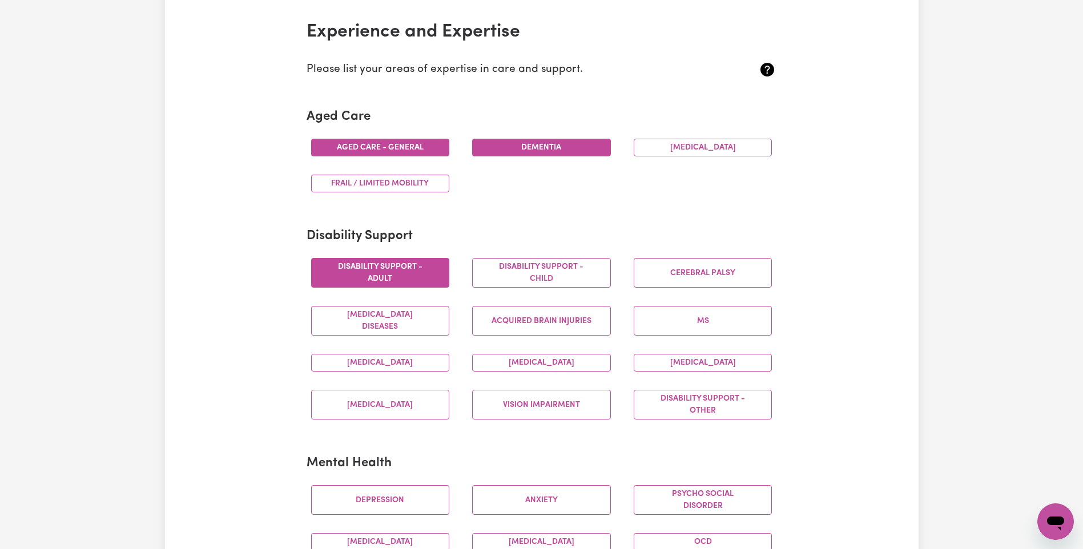
scroll to position [171, 0]
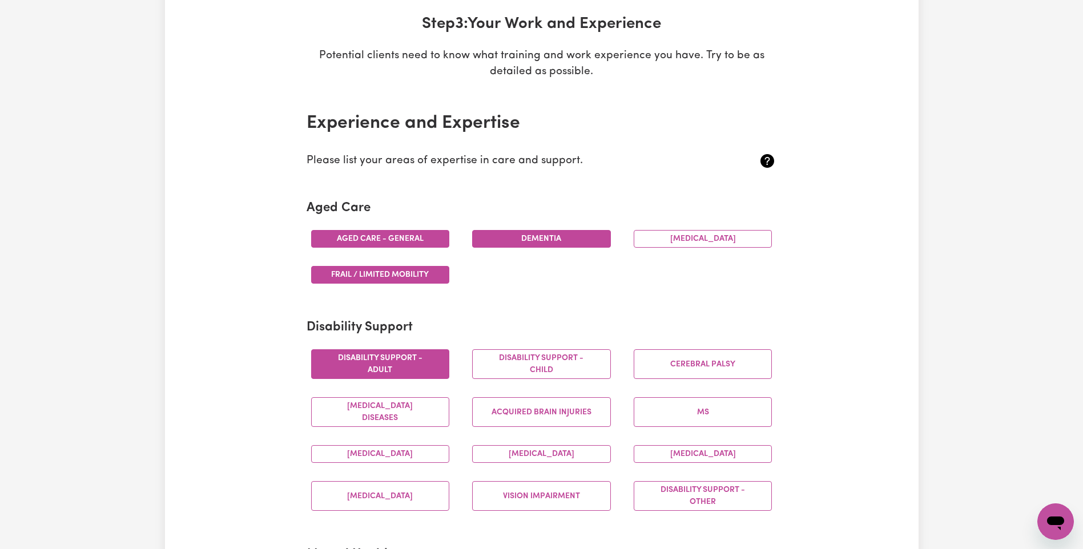
click at [382, 273] on button "Frail / limited mobility" at bounding box center [380, 275] width 139 height 18
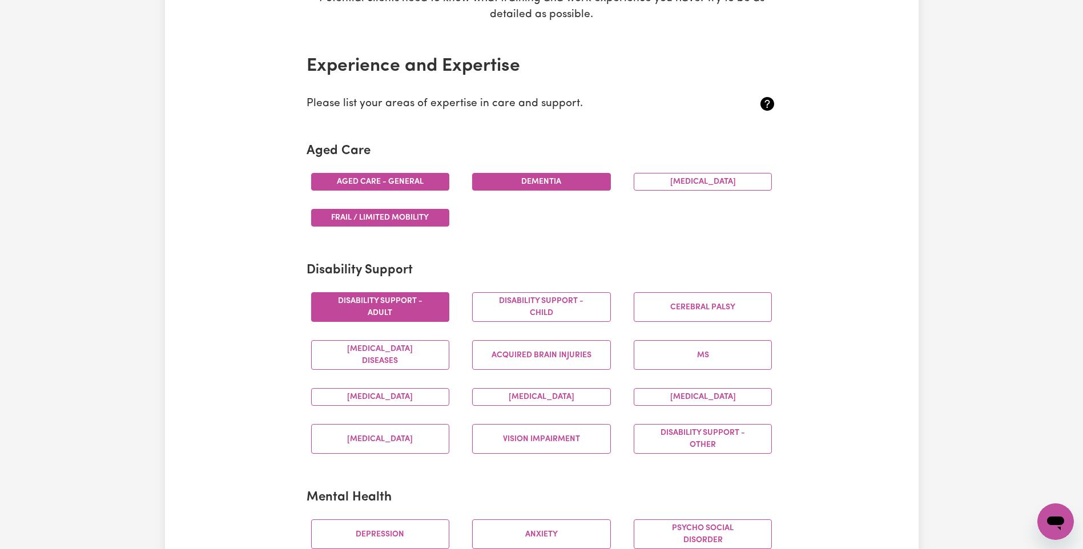
scroll to position [0, 0]
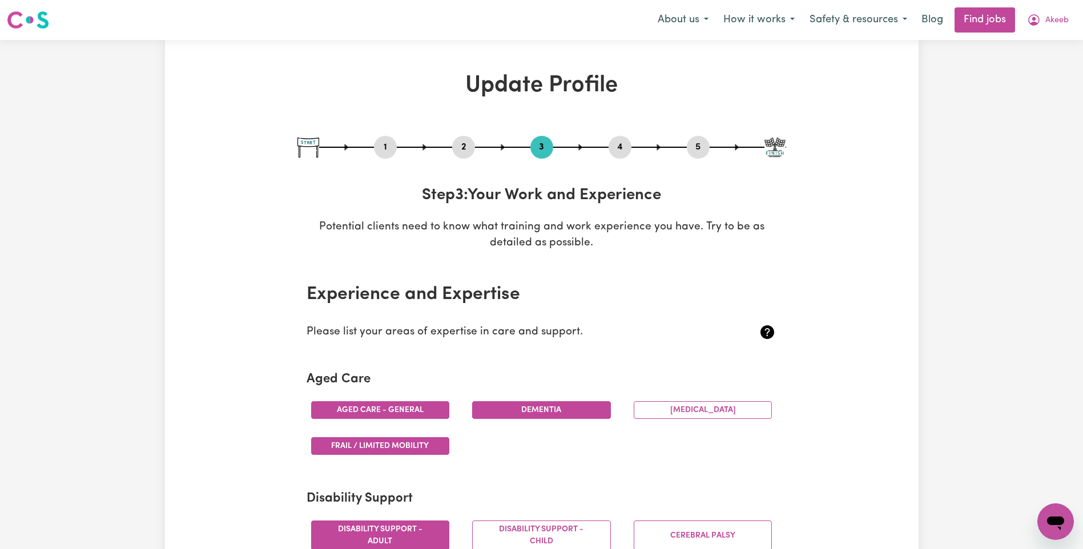
click at [619, 153] on button "4" at bounding box center [619, 147] width 23 height 15
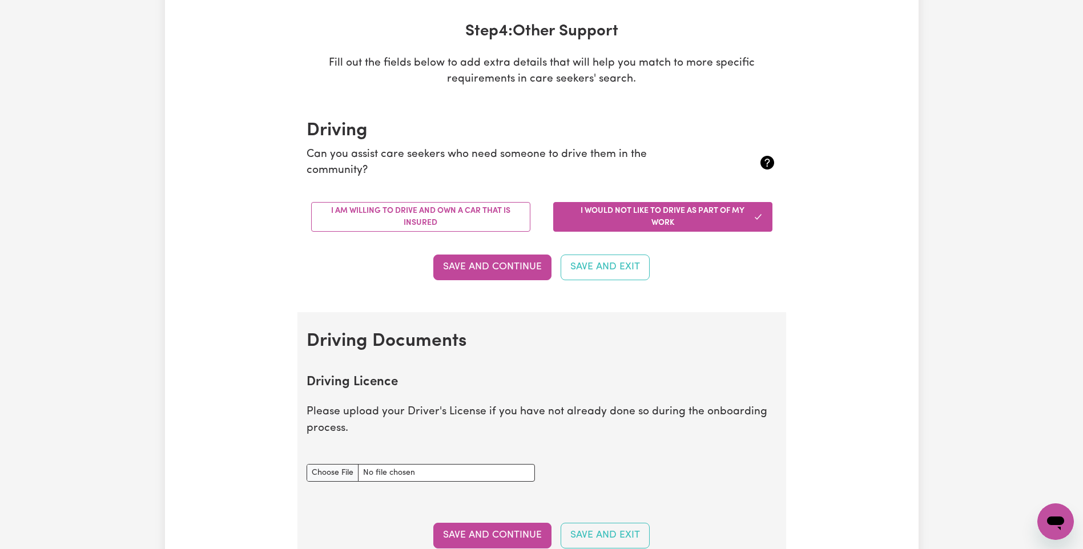
scroll to position [171, 0]
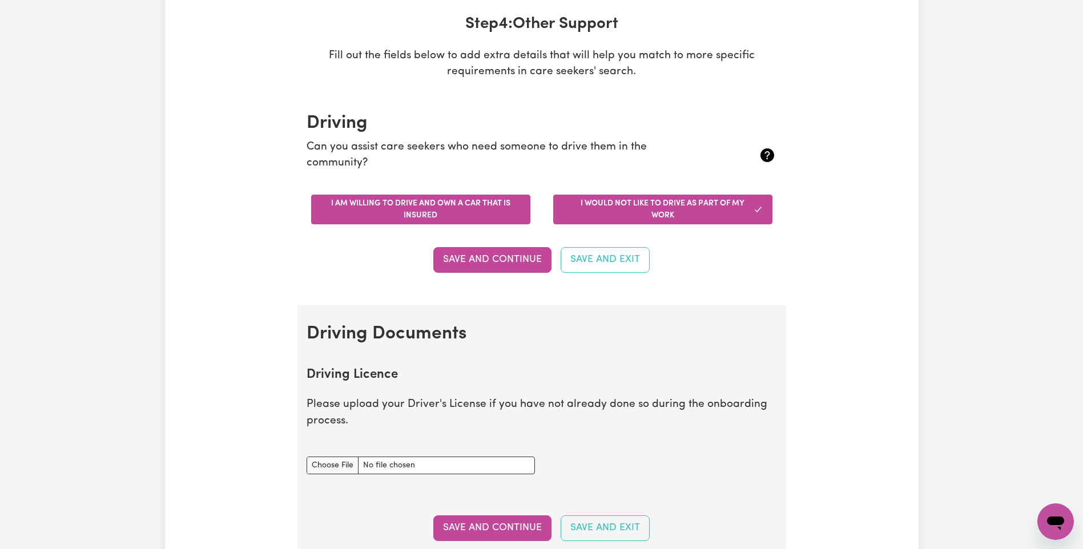
click at [449, 206] on button "I am willing to drive and own a car that is insured" at bounding box center [420, 210] width 219 height 30
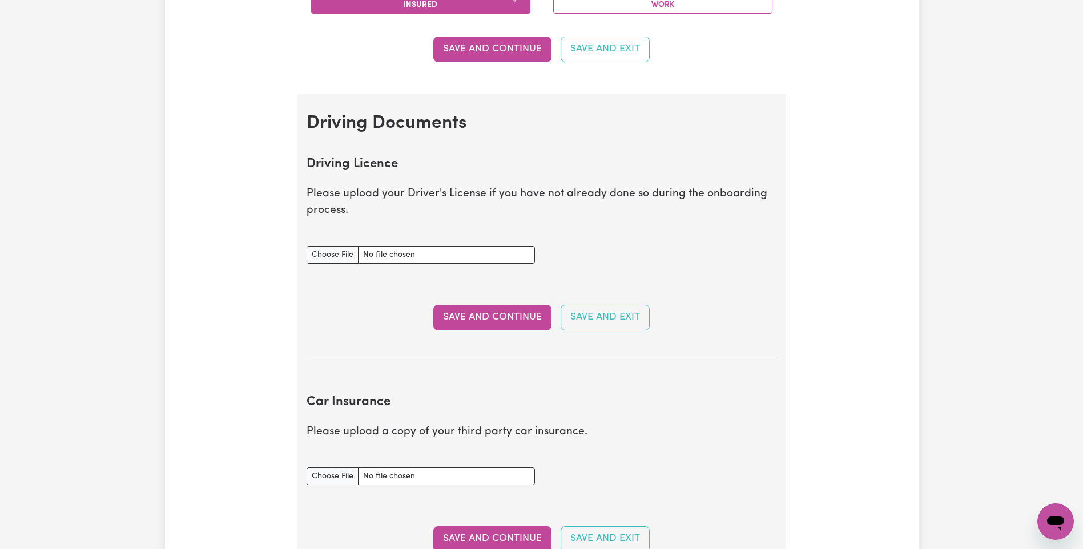
scroll to position [285, 0]
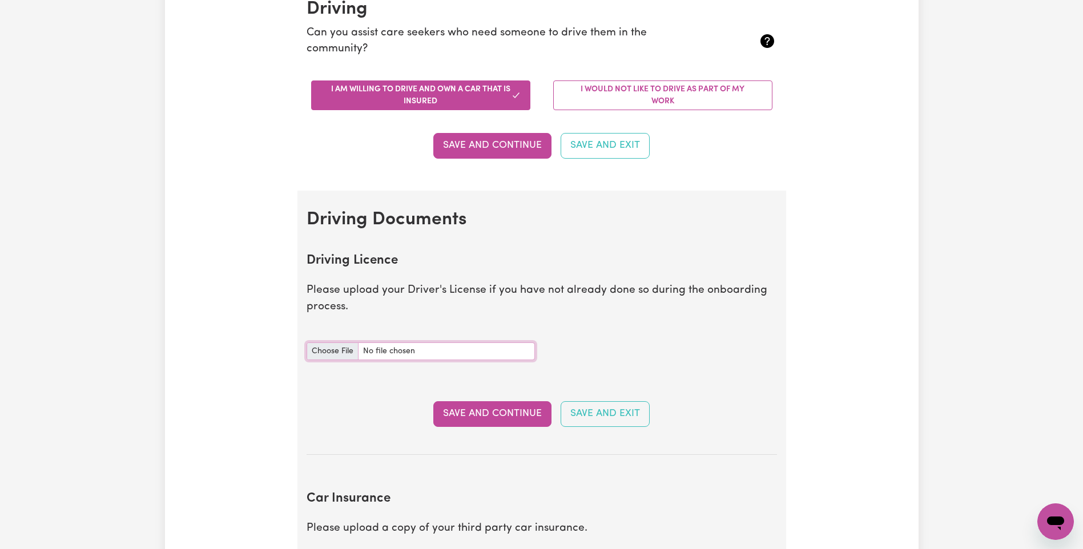
click at [455, 350] on input "Driving Licence document" at bounding box center [421, 351] width 228 height 18
type input "C:\fakepath\Ak.jpg"
click at [337, 352] on input "Driving Licence document" at bounding box center [421, 351] width 228 height 18
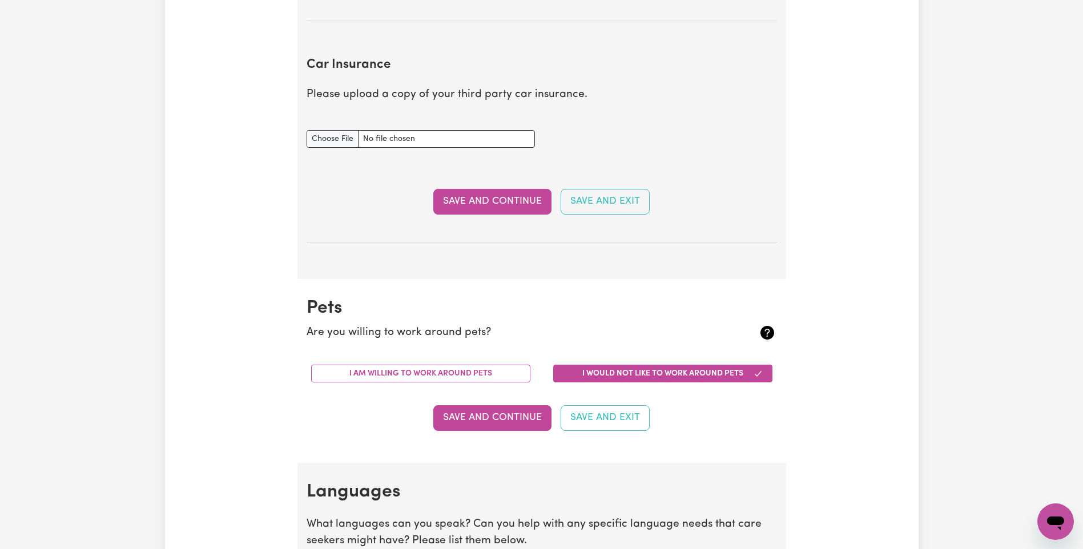
scroll to position [742, 0]
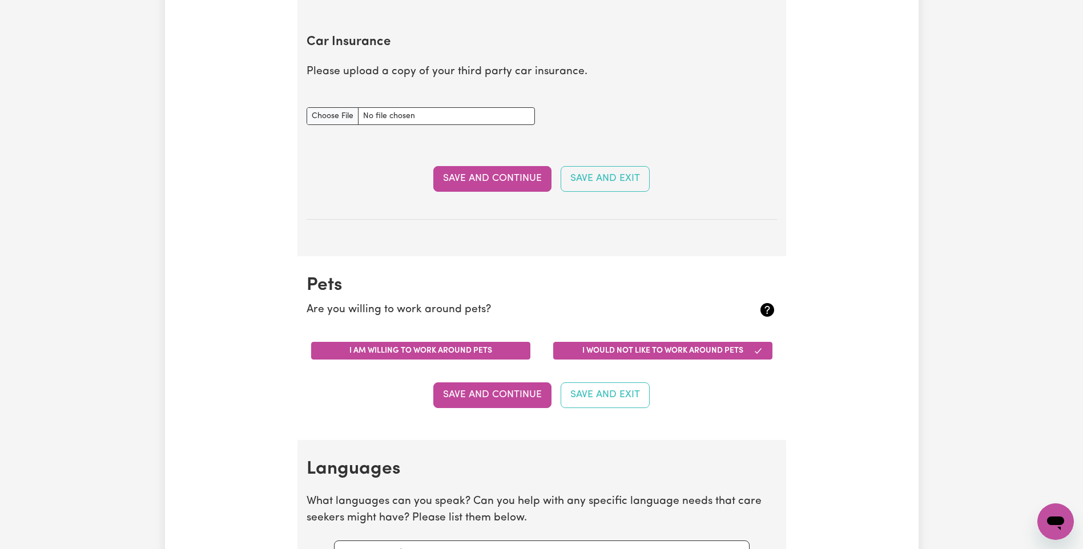
click at [361, 353] on button "I am willing to work around pets" at bounding box center [420, 351] width 219 height 18
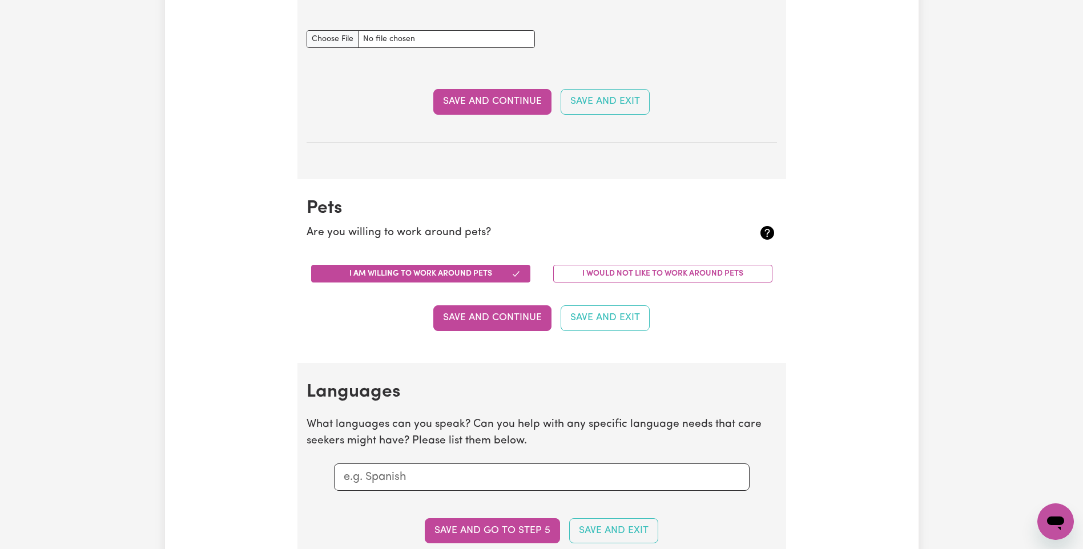
scroll to position [913, 0]
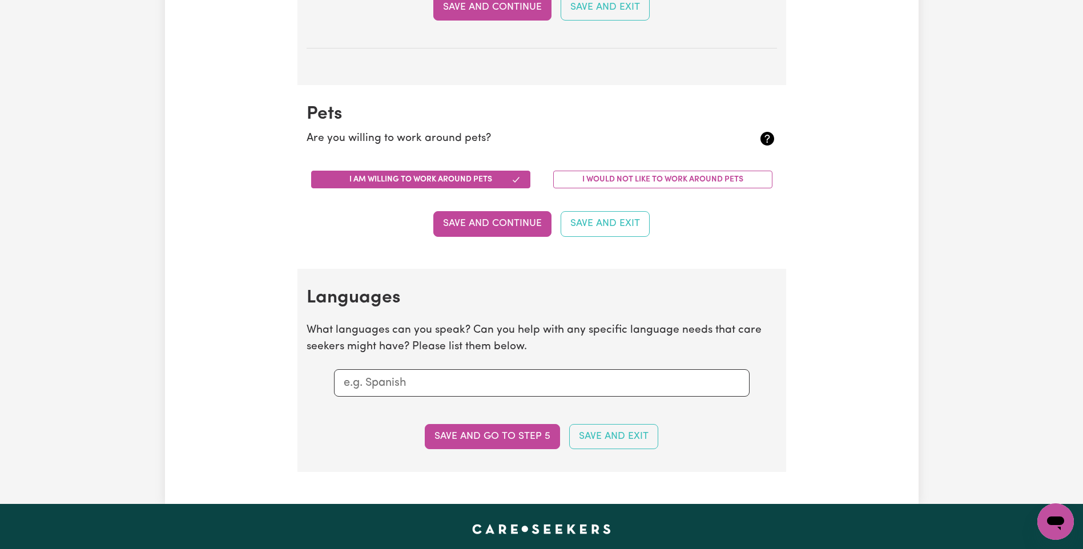
click at [420, 382] on input "text" at bounding box center [542, 382] width 396 height 17
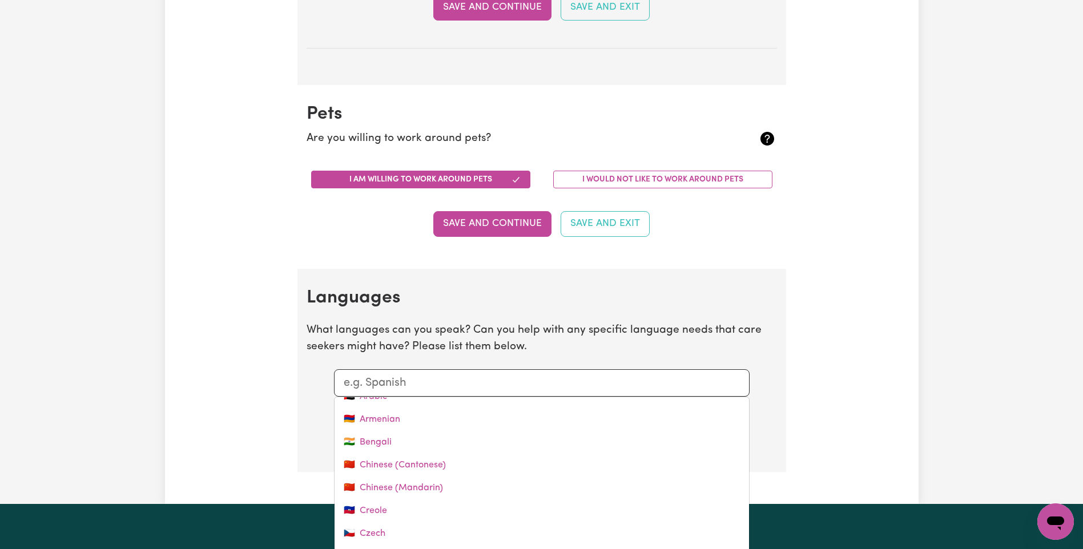
scroll to position [114, 0]
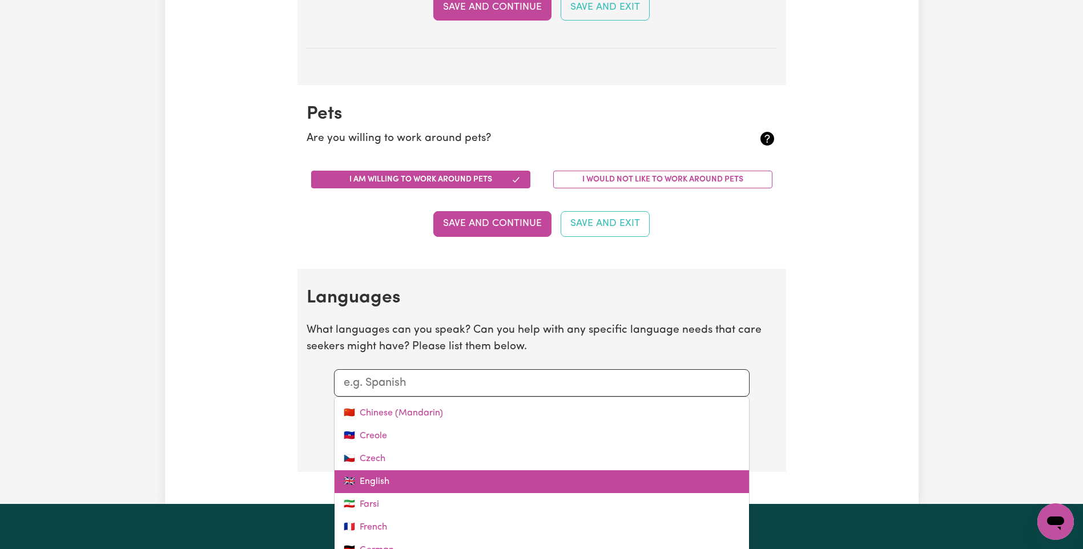
click at [389, 481] on link "🇬🇧 English" at bounding box center [541, 481] width 414 height 23
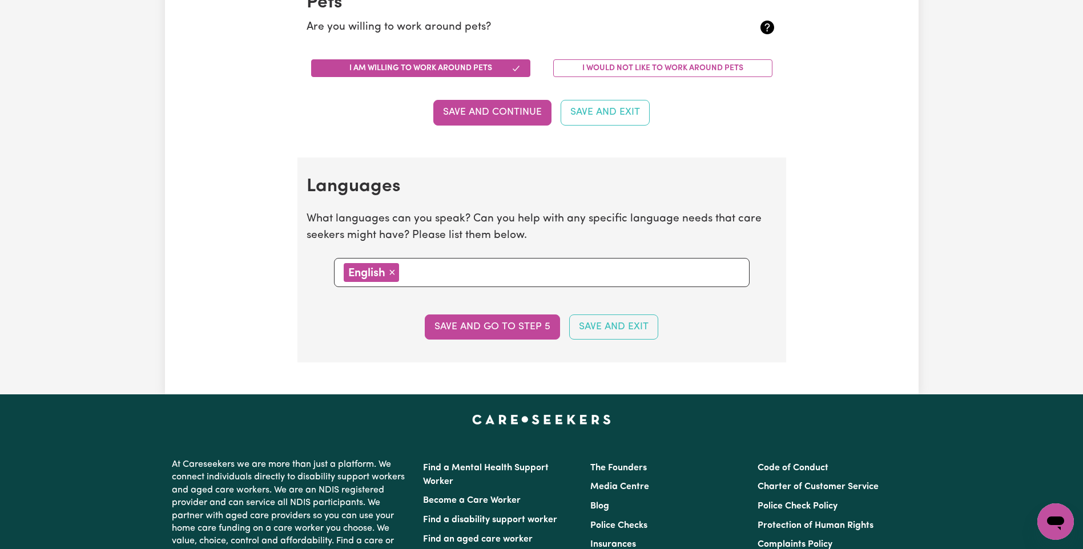
scroll to position [1027, 0]
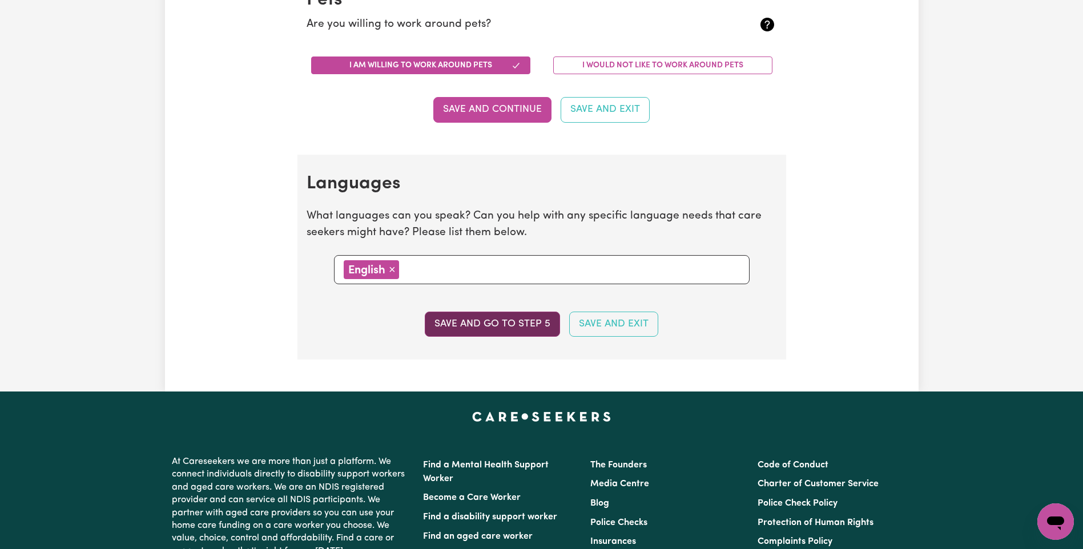
click at [498, 322] on button "Save and go to step 5" at bounding box center [492, 324] width 135 height 25
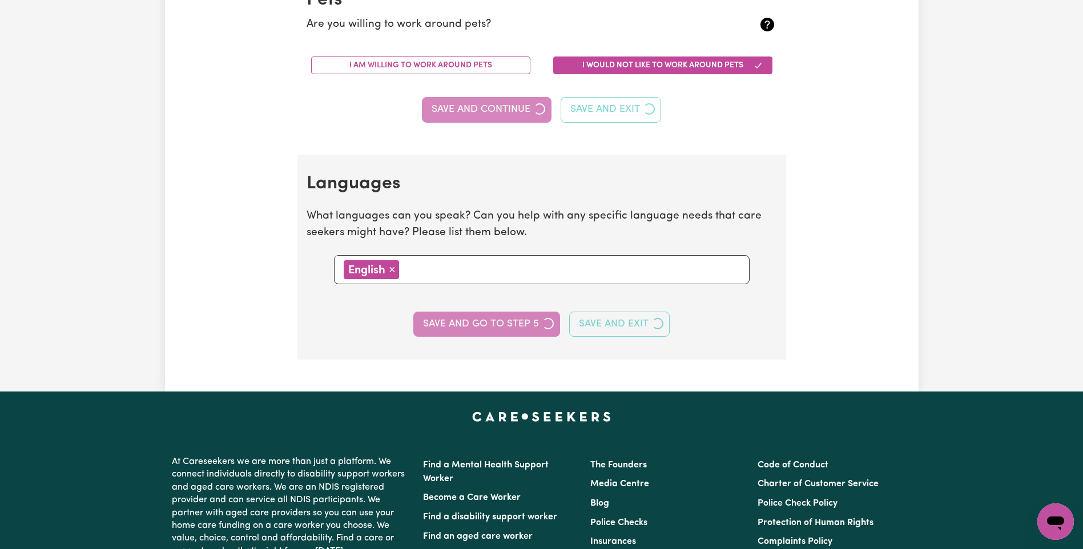
select select "I am providing services through another platform"
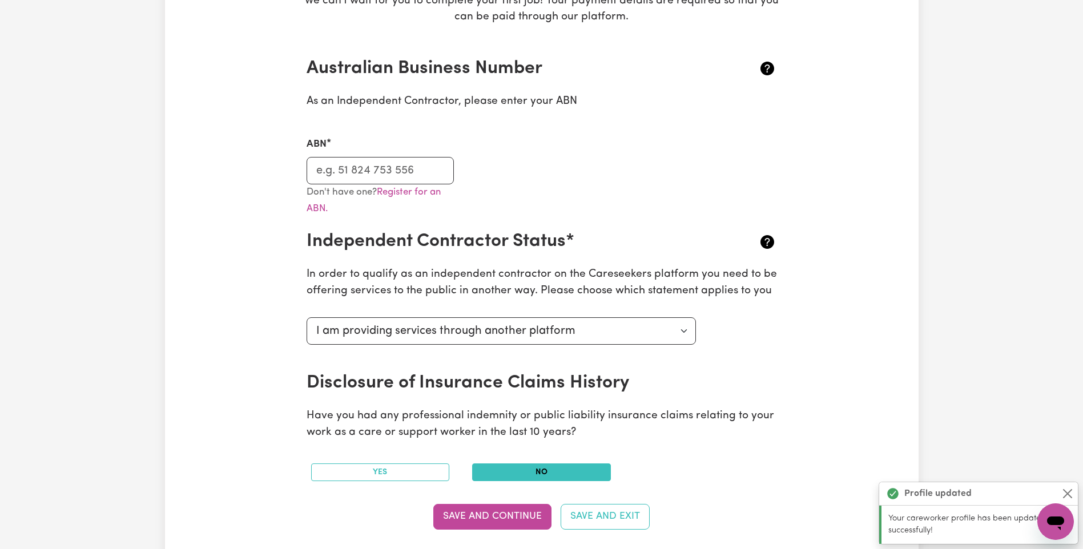
scroll to position [228, 0]
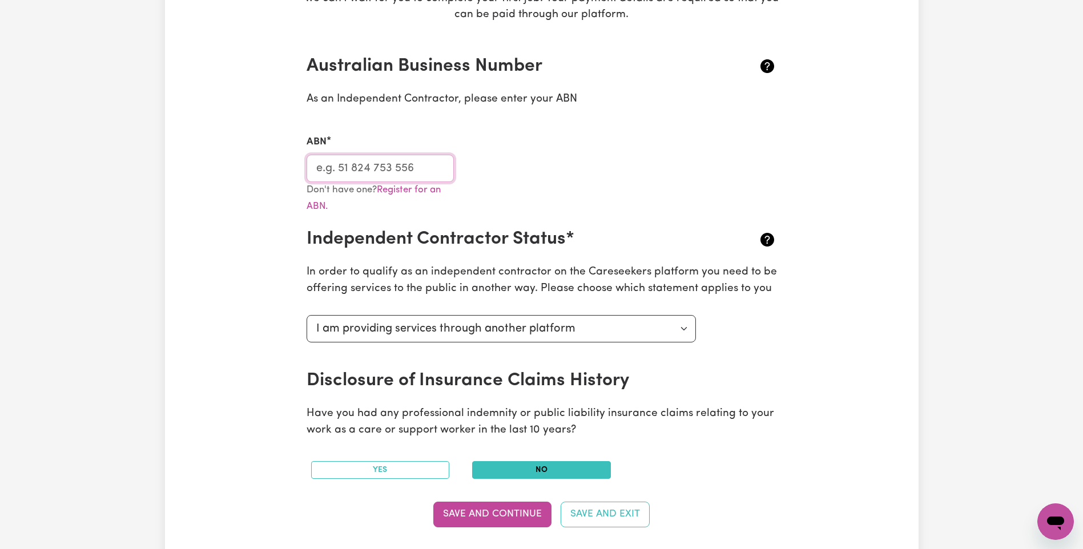
click at [386, 164] on input "ABN" at bounding box center [381, 168] width 148 height 27
type input "99387446457"
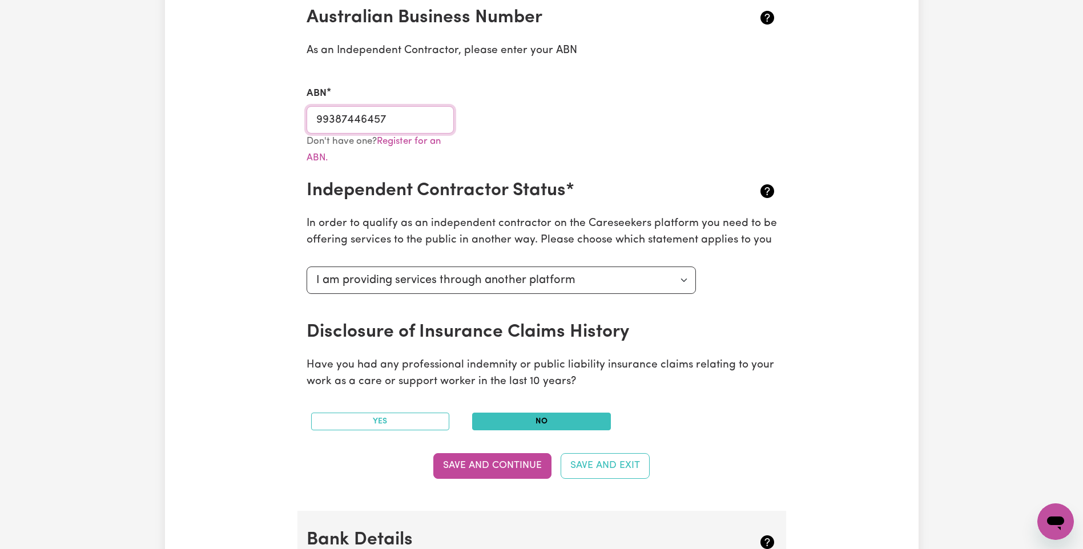
scroll to position [342, 0]
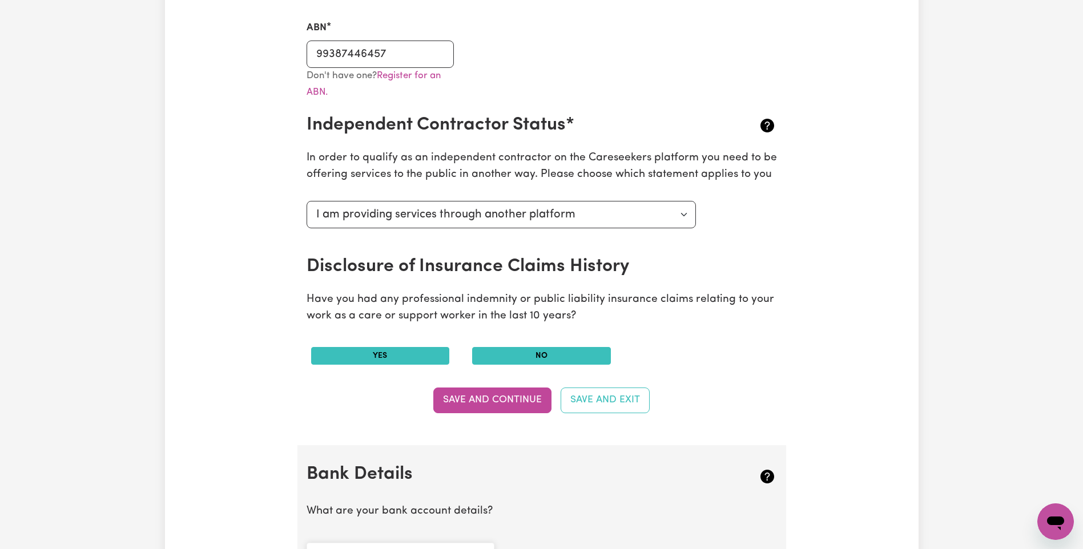
click at [401, 353] on button "Yes" at bounding box center [380, 356] width 139 height 18
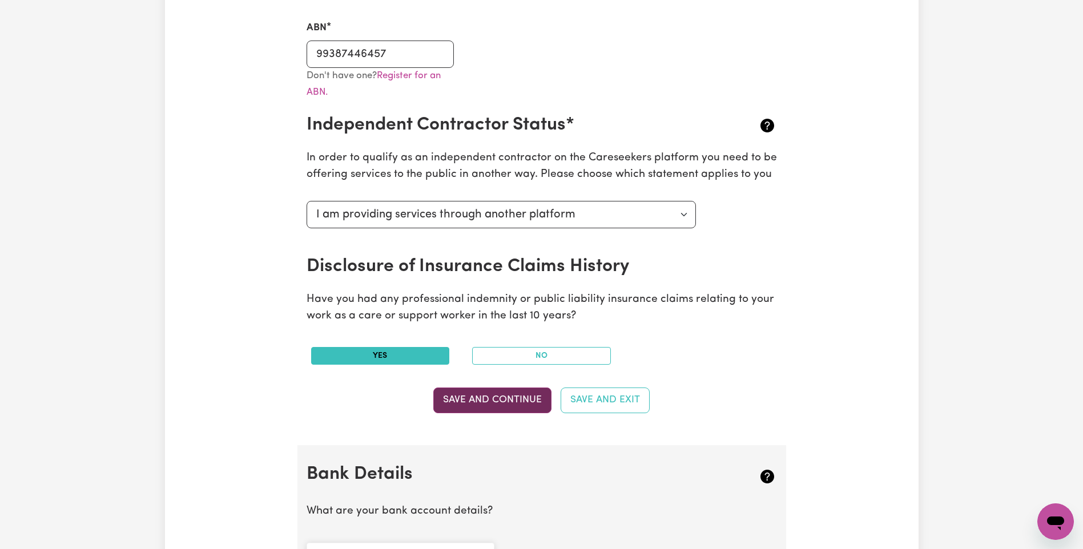
click at [495, 402] on button "Save and Continue" at bounding box center [492, 400] width 118 height 25
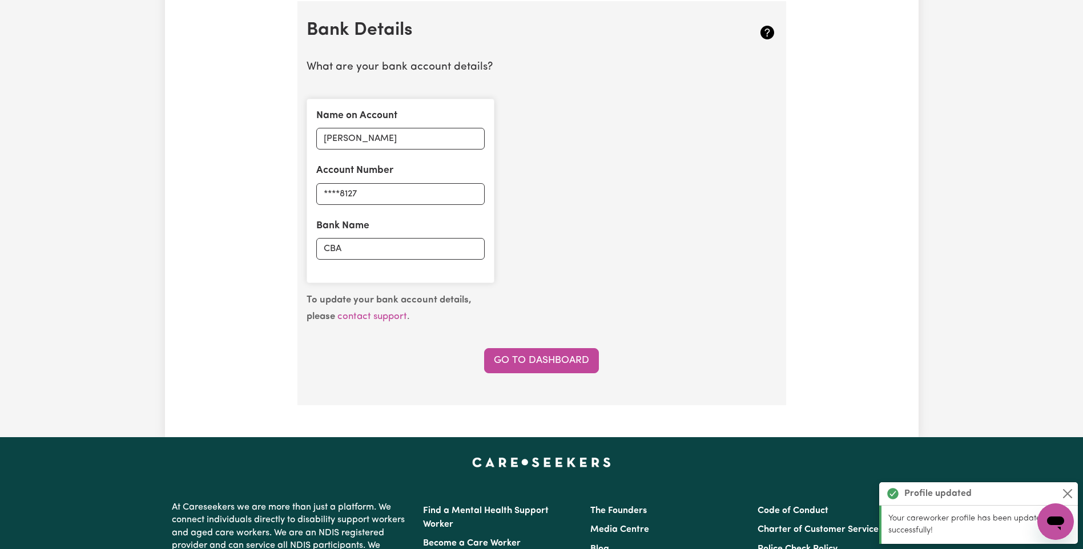
scroll to position [788, 0]
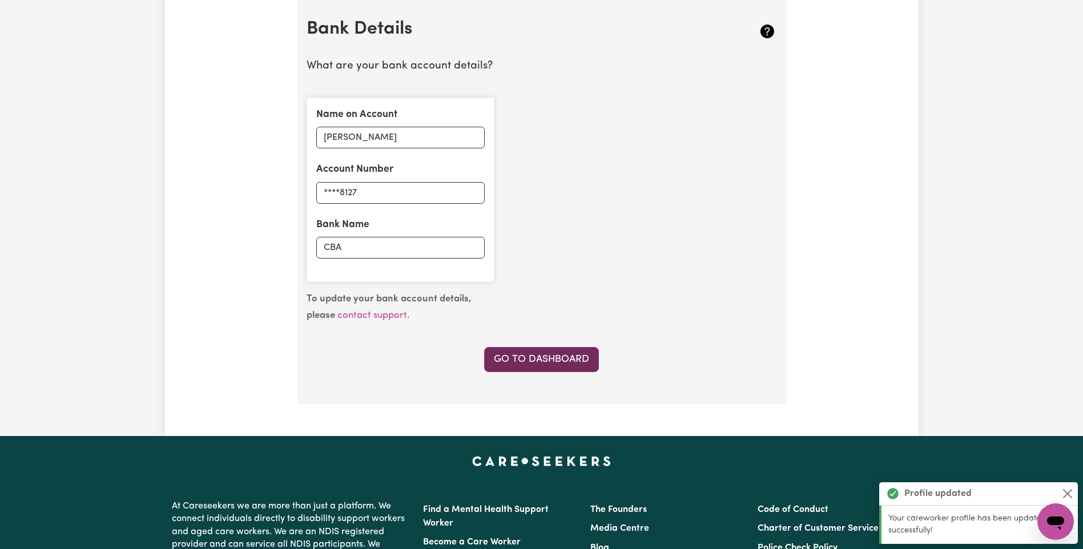
click at [530, 354] on link "Go to Dashboard" at bounding box center [541, 359] width 115 height 25
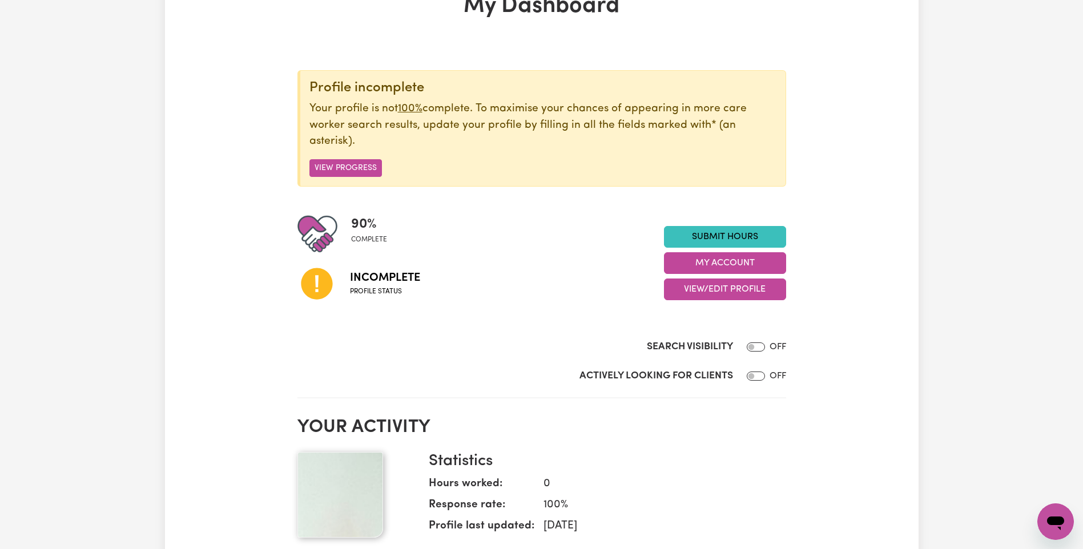
scroll to position [57, 0]
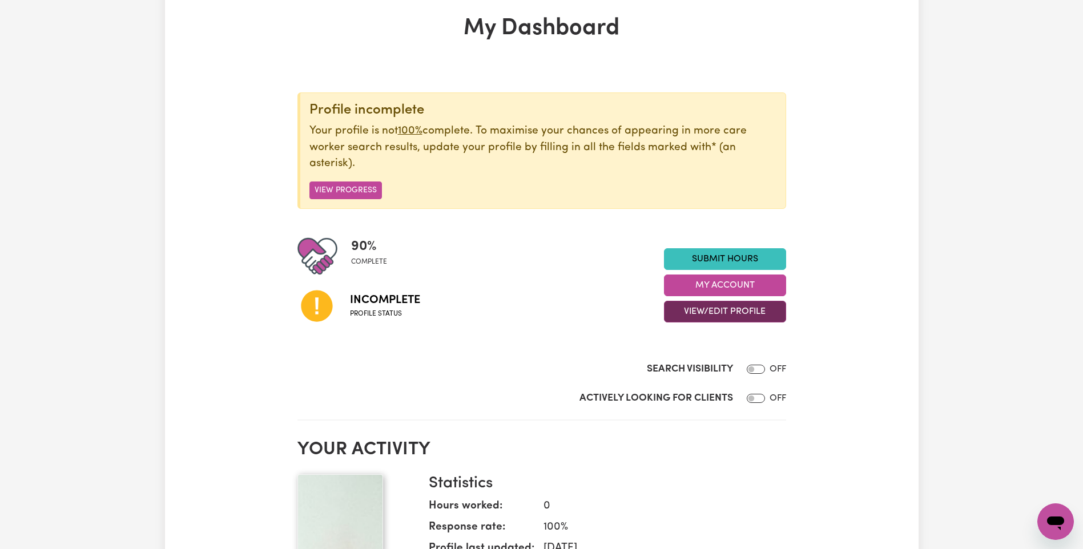
click at [716, 312] on button "View/Edit Profile" at bounding box center [725, 312] width 122 height 22
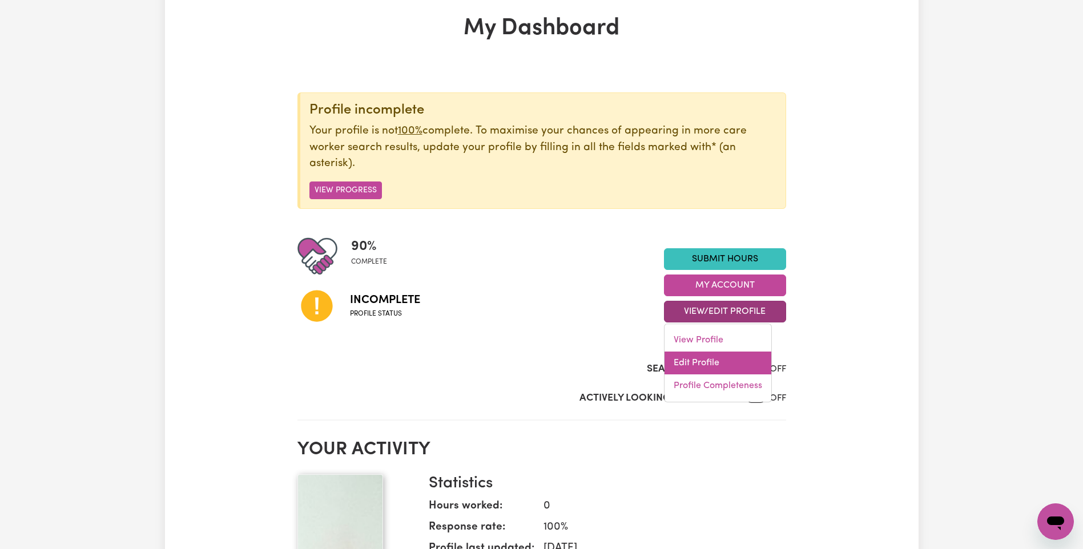
click at [696, 361] on link "Edit Profile" at bounding box center [717, 363] width 107 height 23
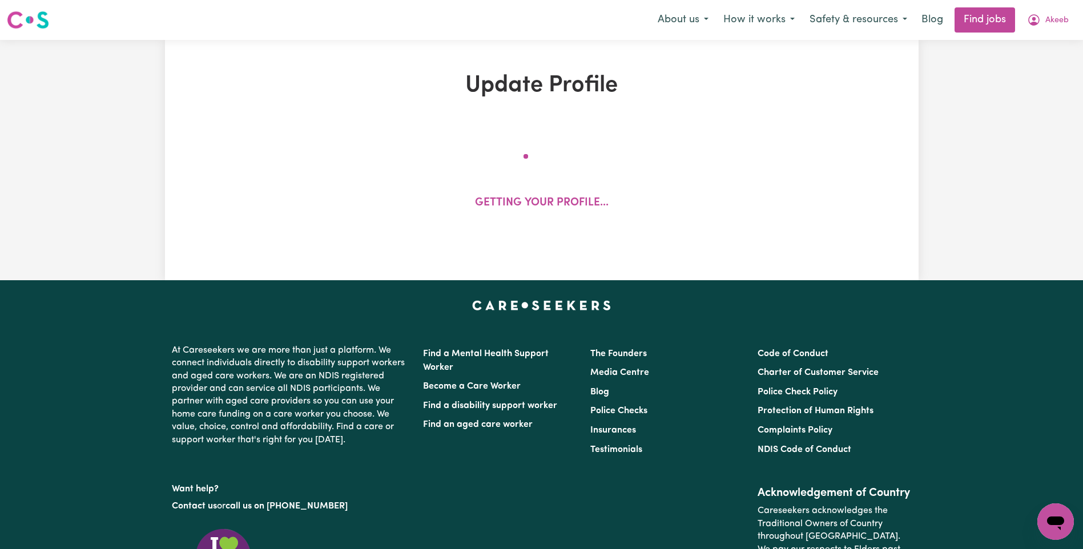
select select "[DEMOGRAPHIC_DATA]"
select select "[DEMOGRAPHIC_DATA] Citizen"
select select "Studying a healthcare related degree or qualification"
select select "55"
select select "65"
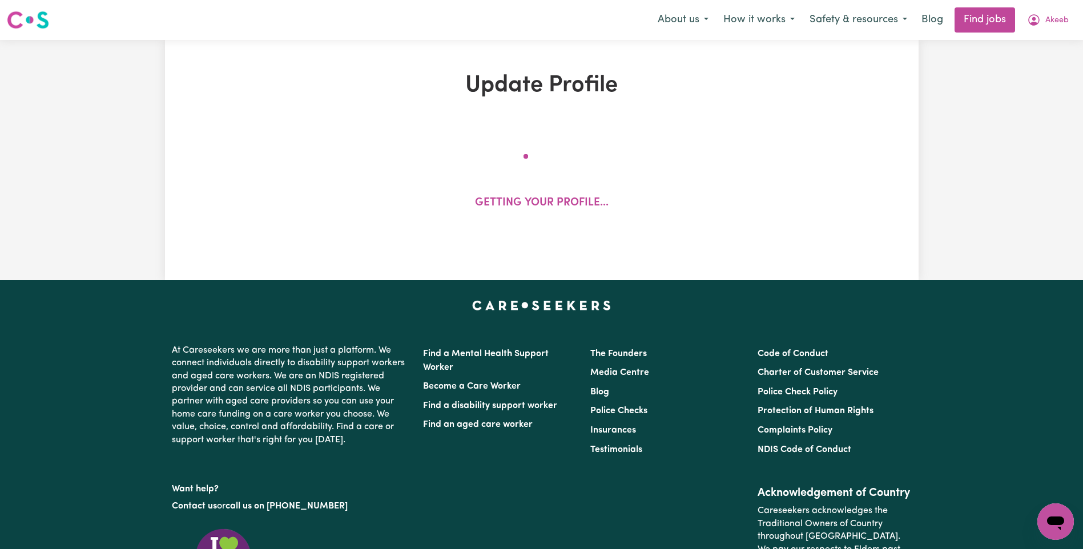
select select "65"
select select "70"
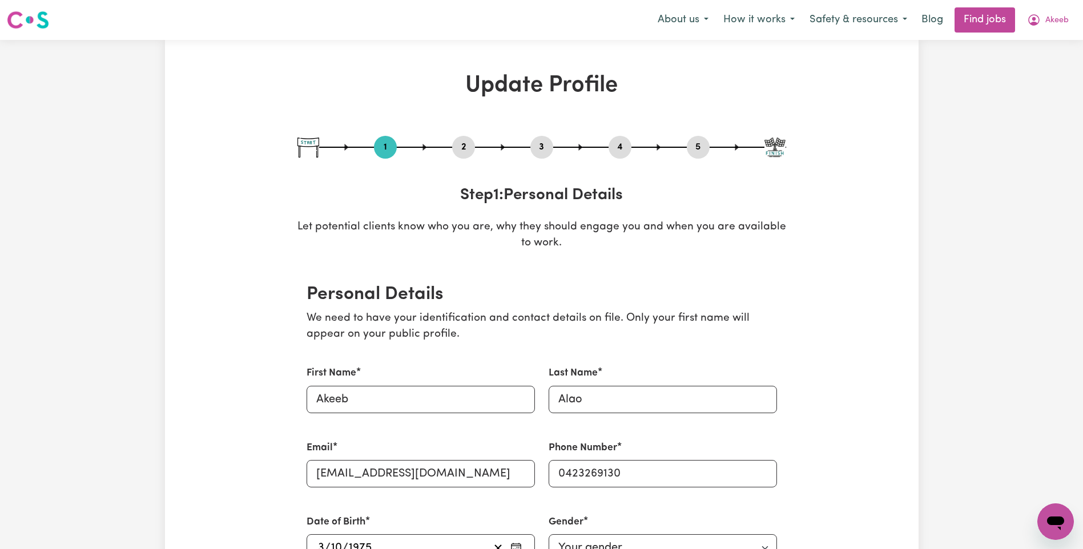
click at [453, 150] on button "2" at bounding box center [463, 147] width 23 height 15
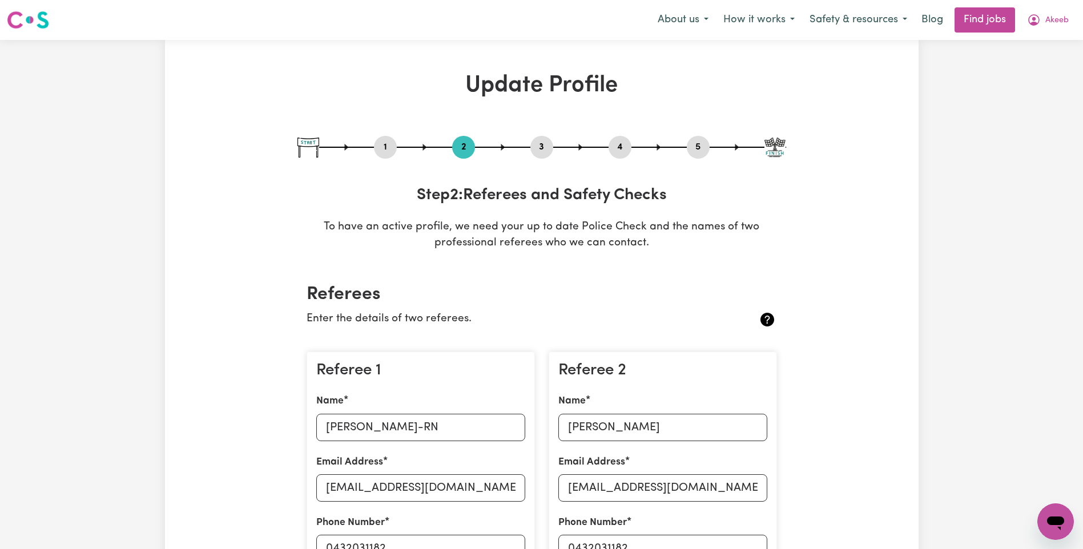
click at [548, 148] on button "3" at bounding box center [541, 147] width 23 height 15
select select "2012"
select select "2020"
select select "Certificate III (Individual Support)"
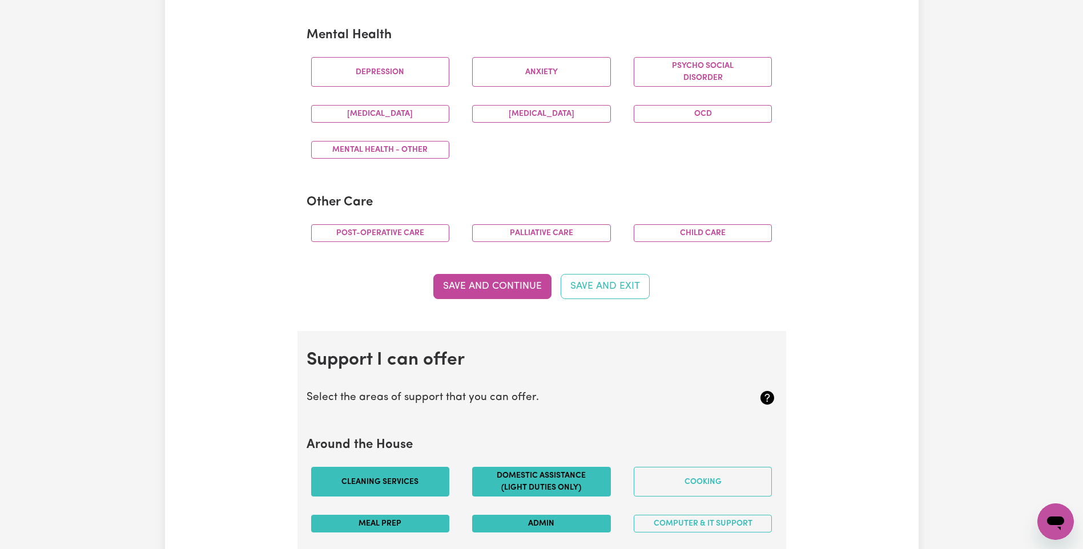
scroll to position [685, 0]
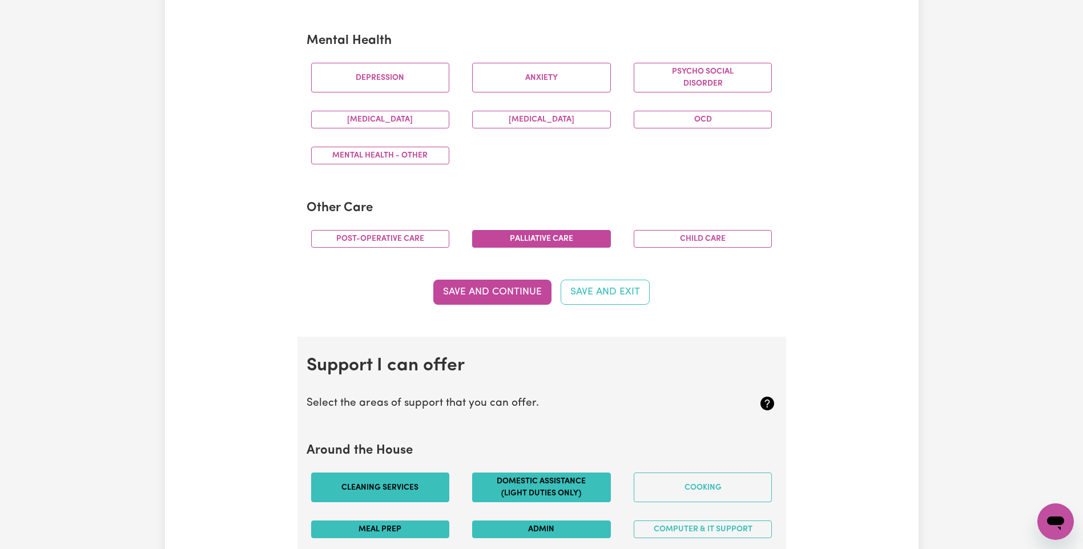
click at [532, 237] on button "Palliative care" at bounding box center [541, 239] width 139 height 18
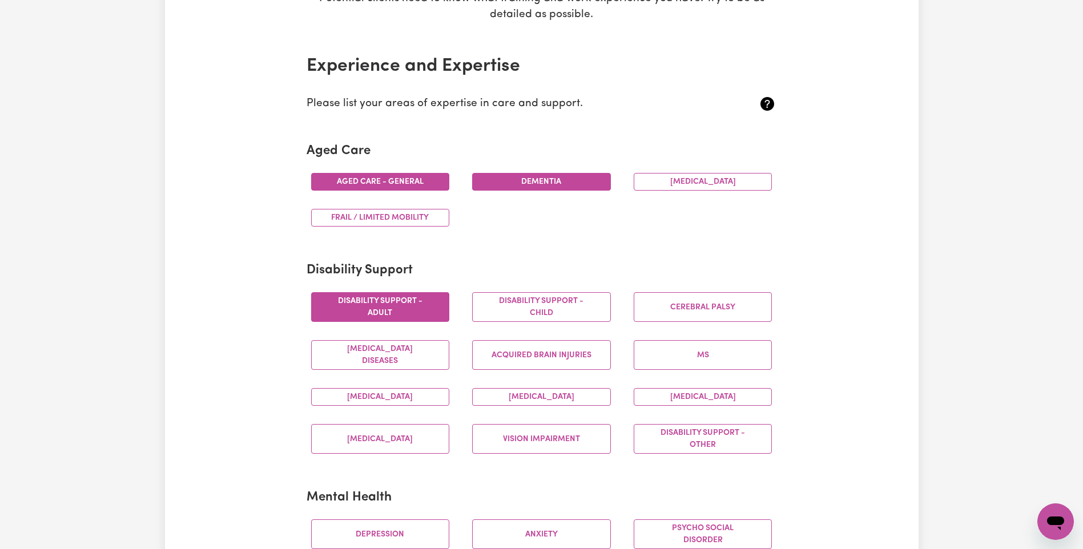
scroll to position [0, 0]
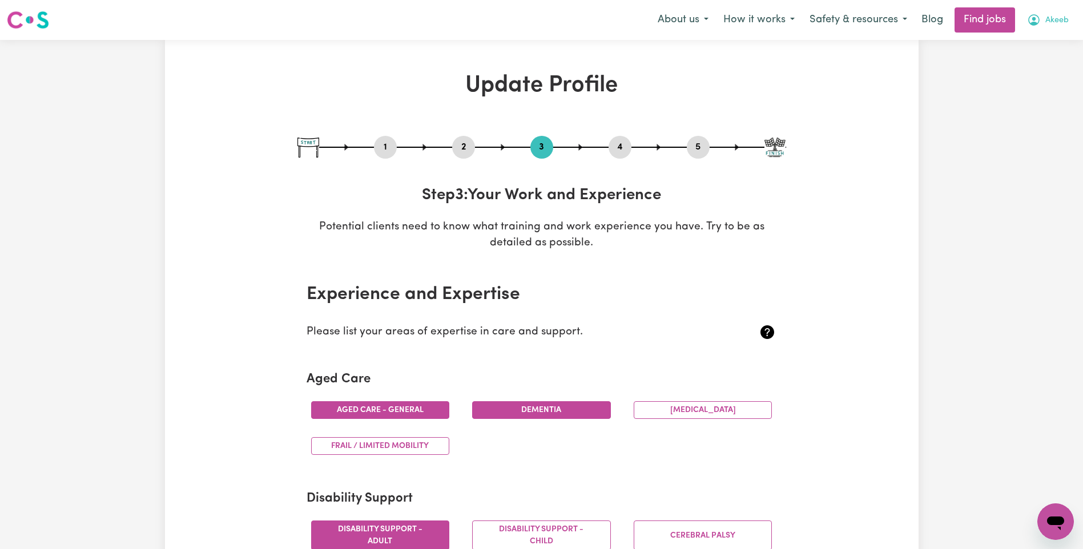
click at [1055, 17] on span "Akeeb" at bounding box center [1056, 20] width 23 height 13
click at [1003, 84] on link "Logout" at bounding box center [1030, 87] width 90 height 22
